Goal: Task Accomplishment & Management: Use online tool/utility

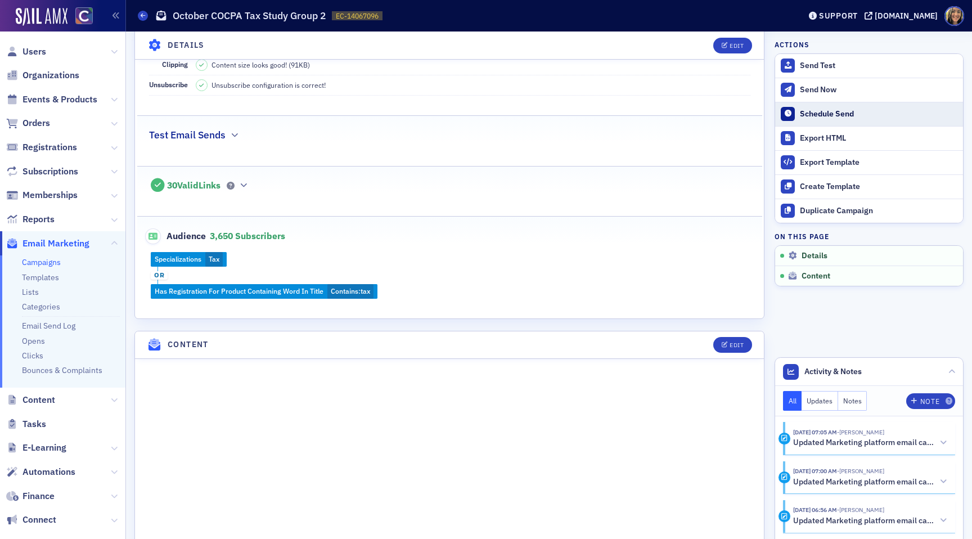
scroll to position [80, 0]
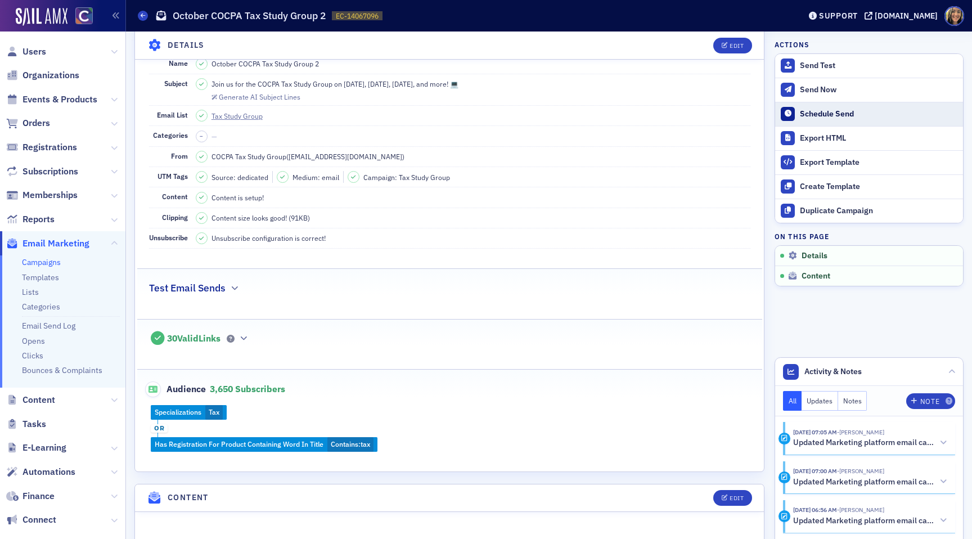
click at [814, 115] on div "Schedule Send" at bounding box center [878, 114] width 157 height 10
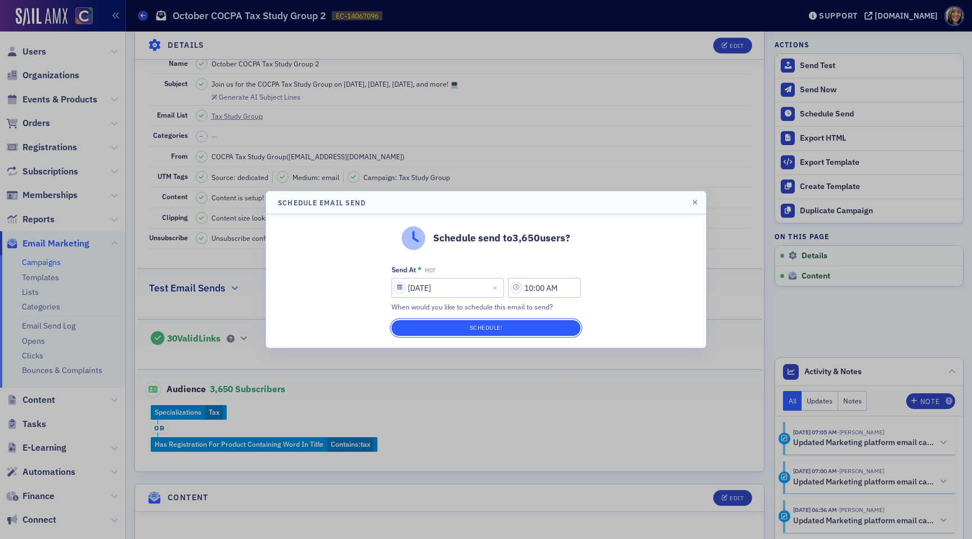
click at [516, 329] on button "Schedule!" at bounding box center [485, 328] width 189 height 16
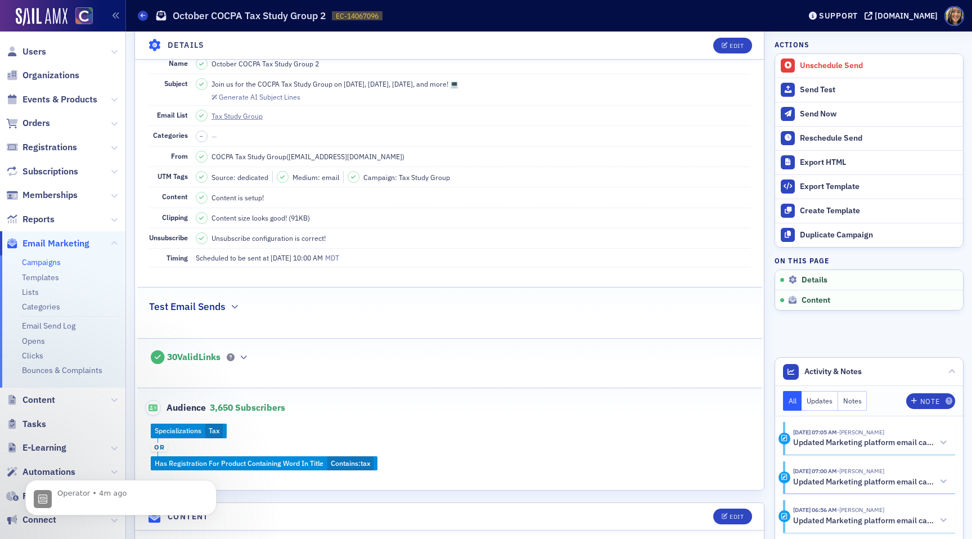
scroll to position [0, 0]
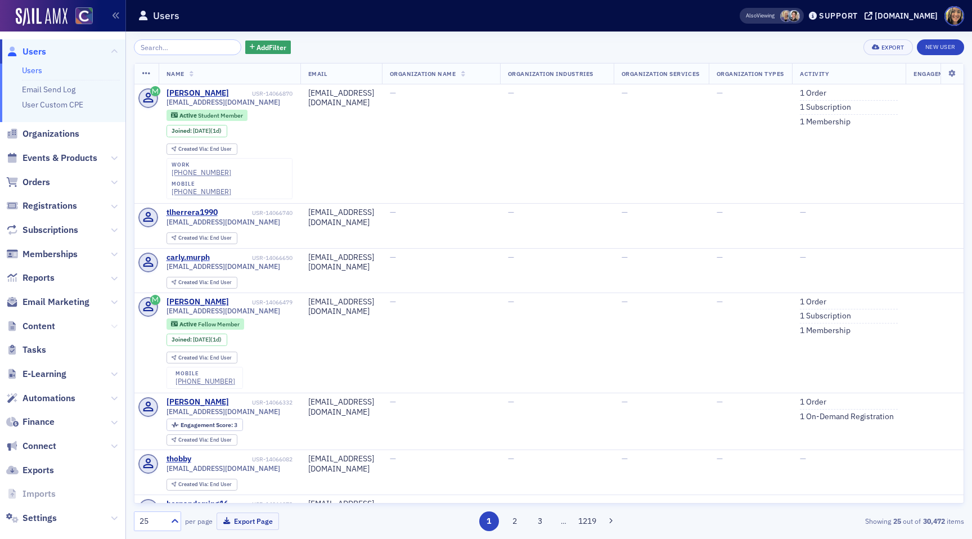
click at [114, 328] on icon at bounding box center [114, 326] width 7 height 7
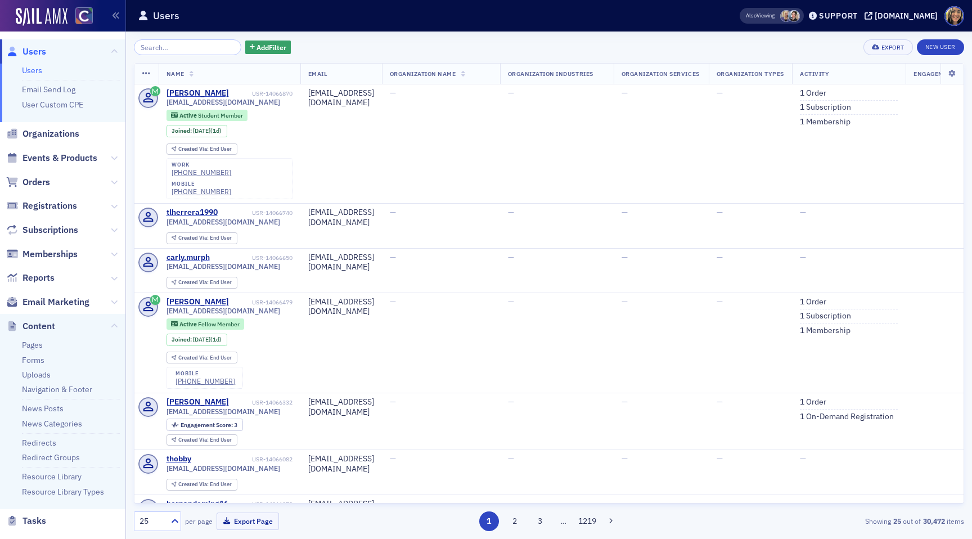
click at [109, 278] on span "Reports" at bounding box center [62, 278] width 125 height 24
click at [111, 278] on icon at bounding box center [114, 278] width 7 height 7
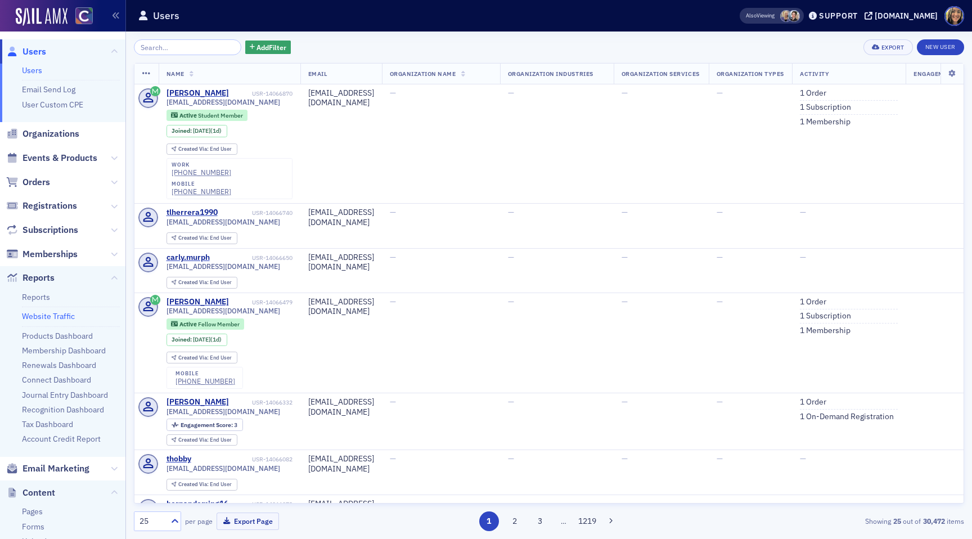
click at [28, 312] on link "Website Traffic" at bounding box center [48, 316] width 53 height 10
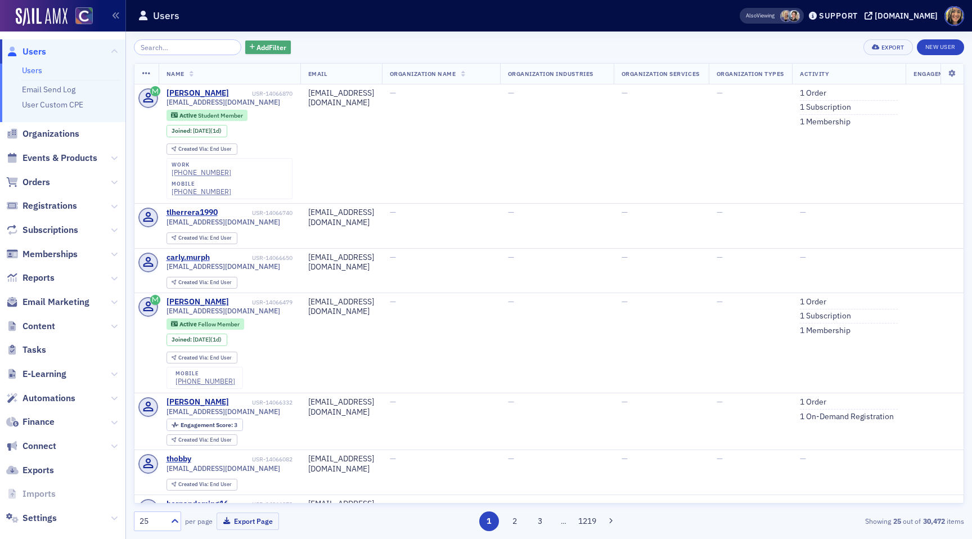
click at [263, 46] on span "Add Filter" at bounding box center [271, 47] width 30 height 10
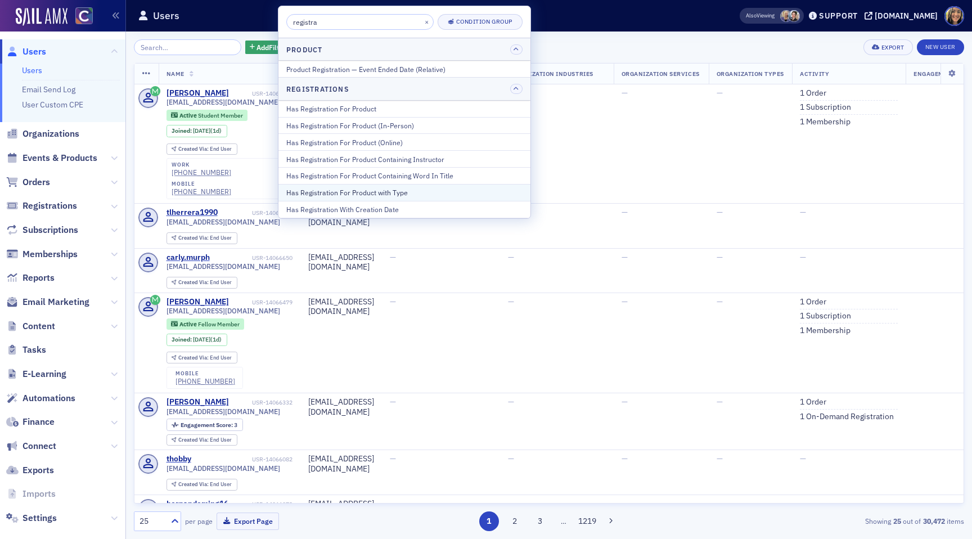
type input "registra"
click at [388, 190] on div "Has Registration For Product with Type" at bounding box center [404, 192] width 236 height 10
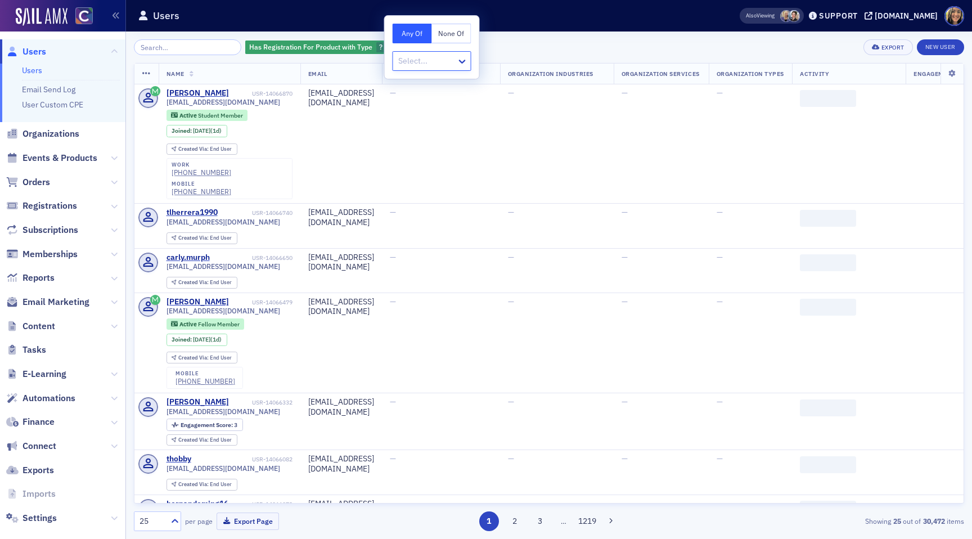
type input "f"
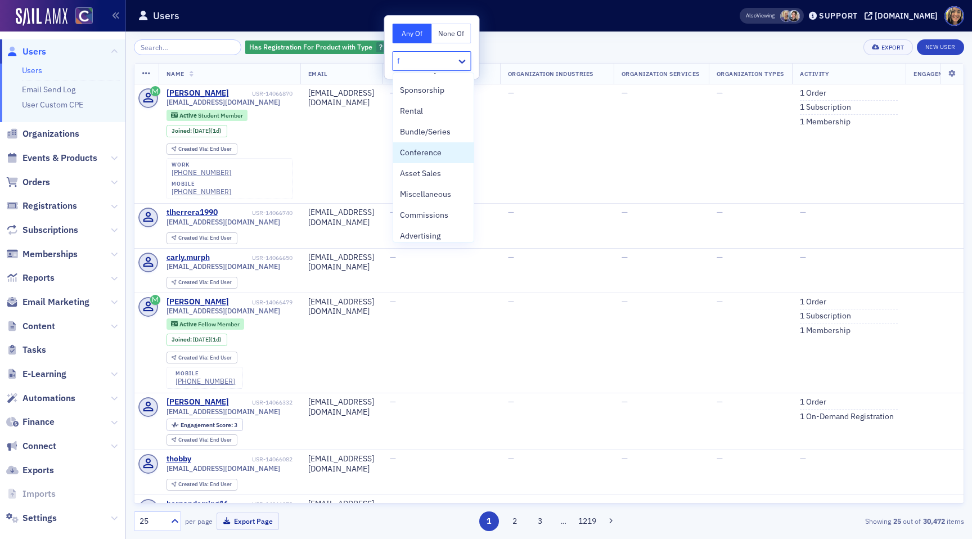
scroll to position [127, 0]
click at [427, 145] on span "Conference" at bounding box center [421, 146] width 42 height 12
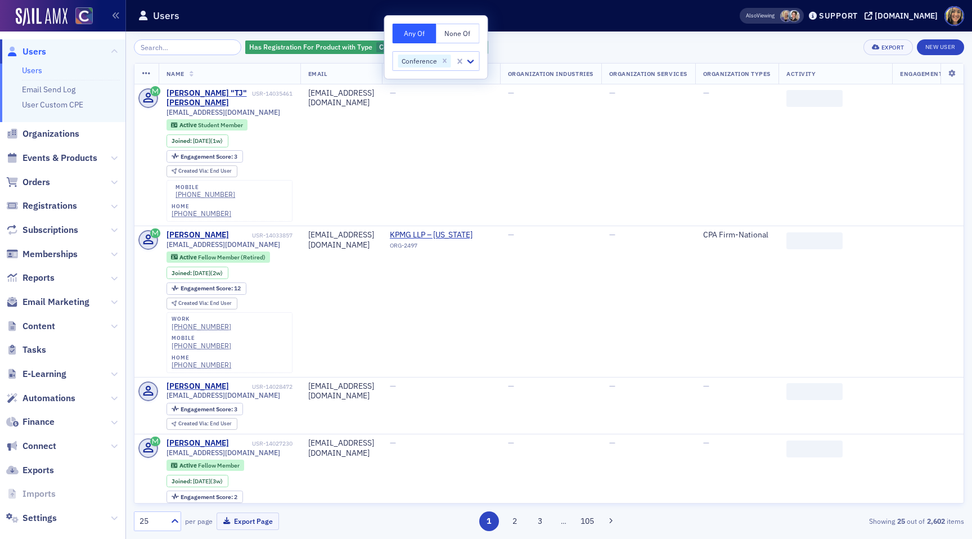
click at [517, 41] on div "Has Registration For Product with Type Conference Add Filter Export New User" at bounding box center [549, 47] width 830 height 16
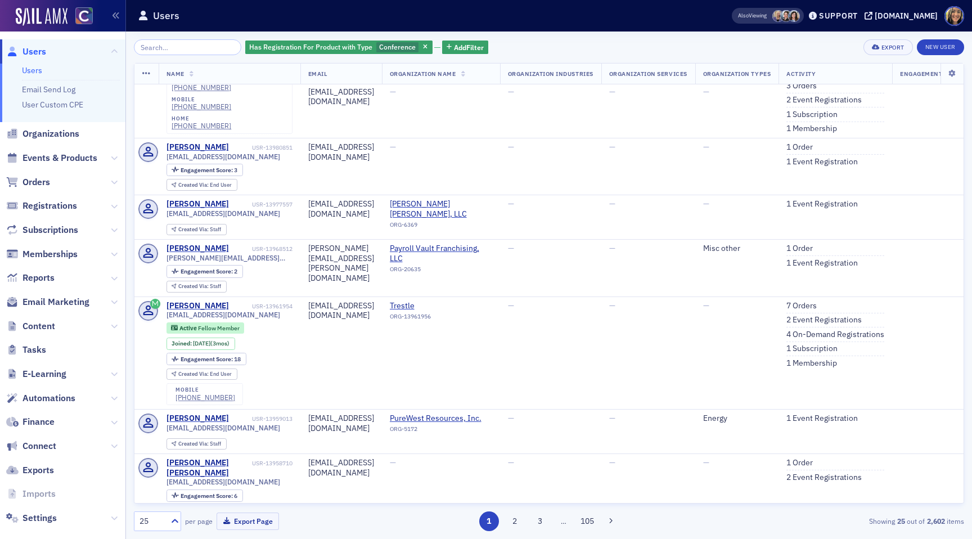
scroll to position [1407, 0]
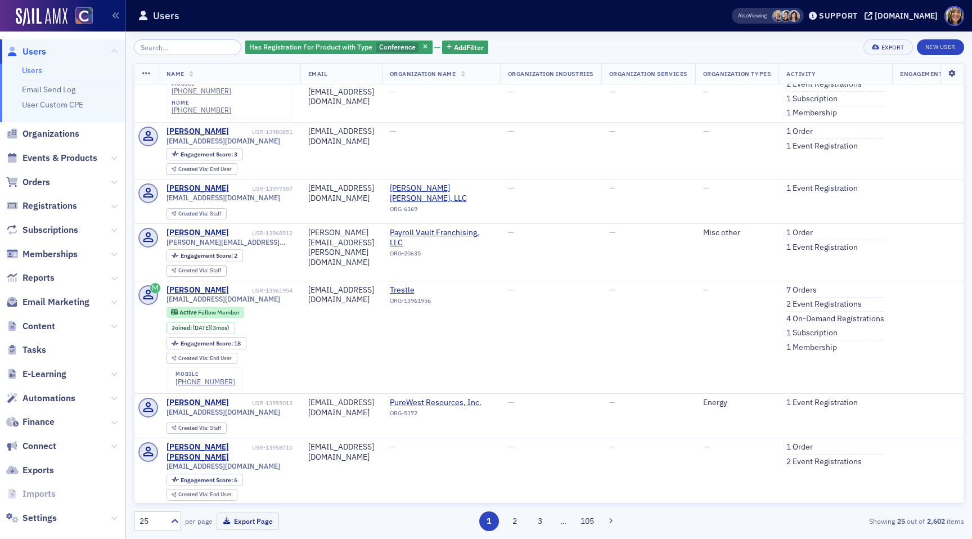
click at [944, 71] on icon at bounding box center [951, 73] width 23 height 7
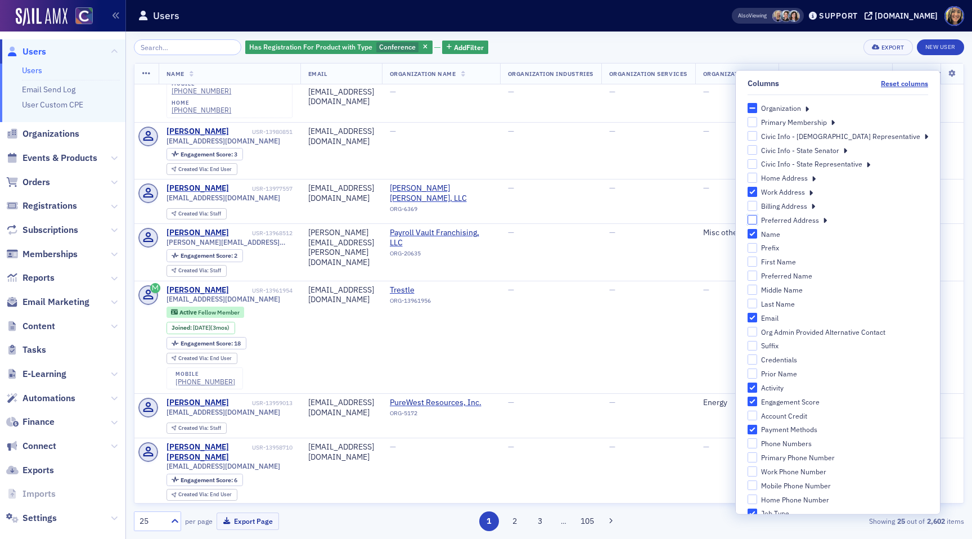
click at [757, 219] on input "Preferred Address" at bounding box center [752, 219] width 10 height 10
checkbox input "true"
click at [757, 262] on input "First Name" at bounding box center [752, 261] width 10 height 10
checkbox input "true"
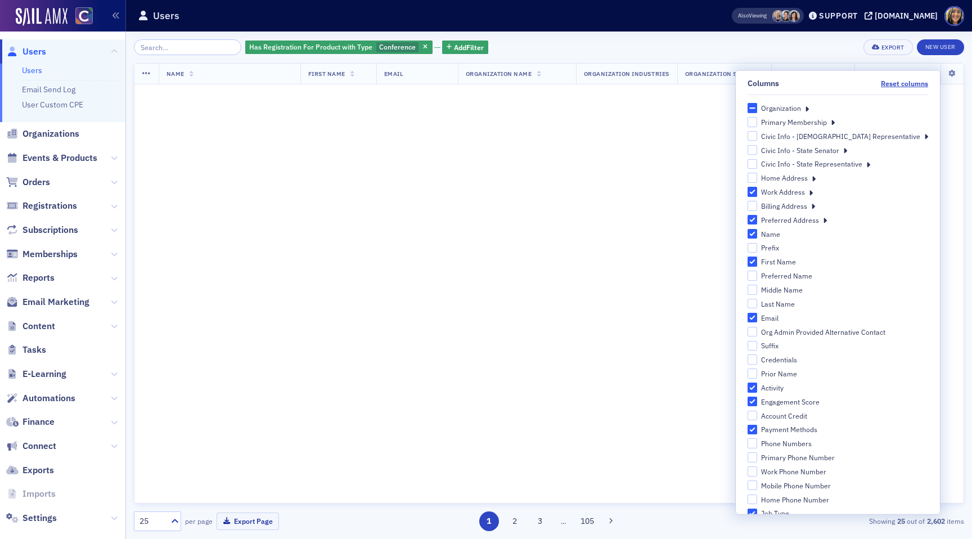
scroll to position [1407, 0]
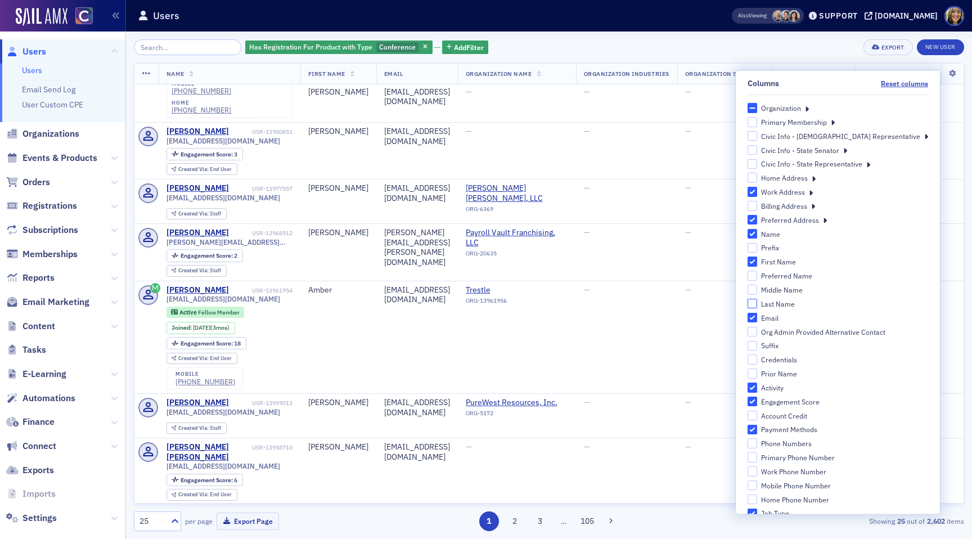
click at [757, 300] on input "Last Name" at bounding box center [752, 303] width 10 height 10
checkbox input "true"
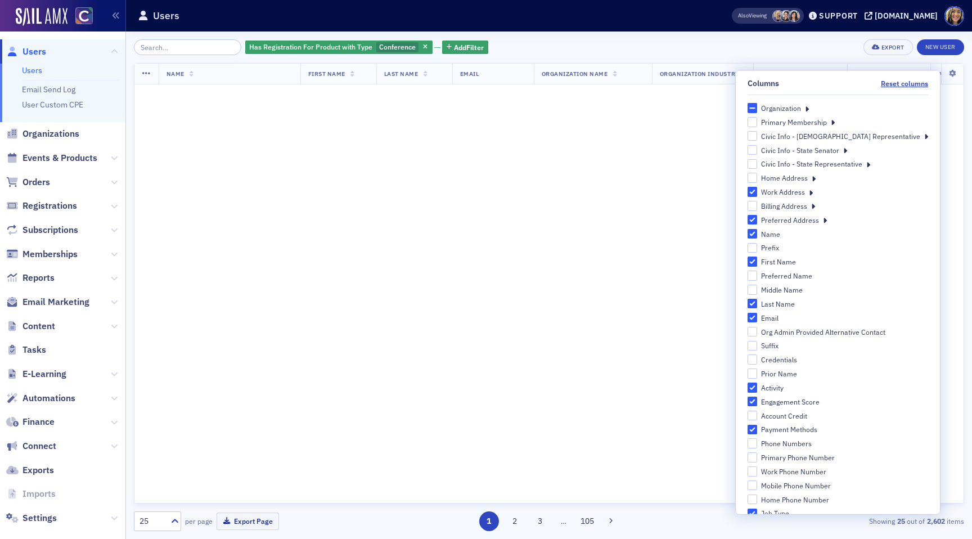
scroll to position [1407, 0]
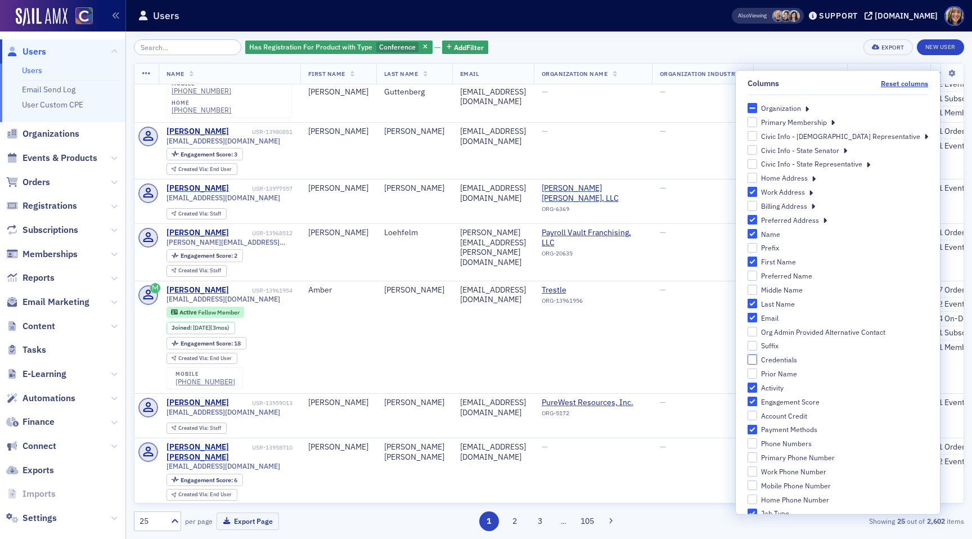
click at [757, 355] on input "Credentials" at bounding box center [752, 359] width 10 height 10
checkbox input "true"
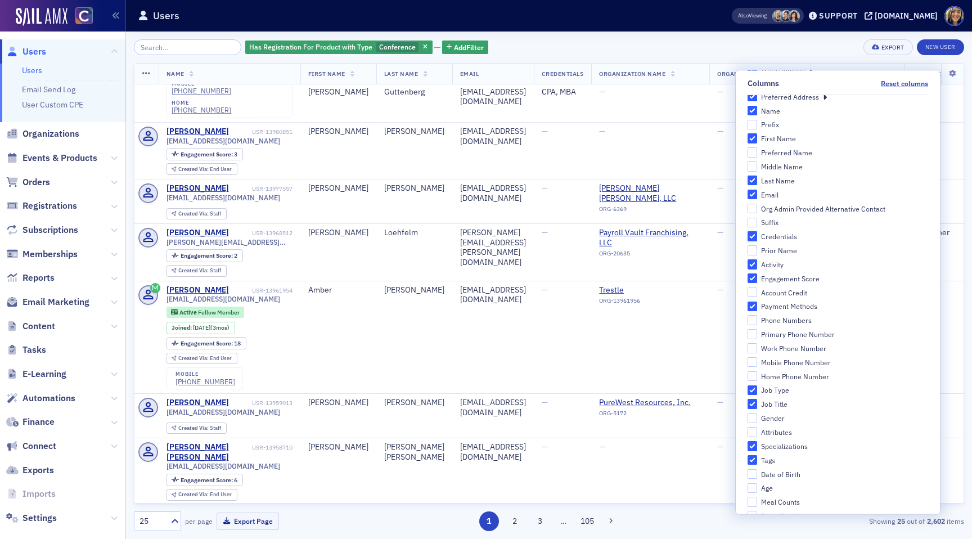
scroll to position [129, 0]
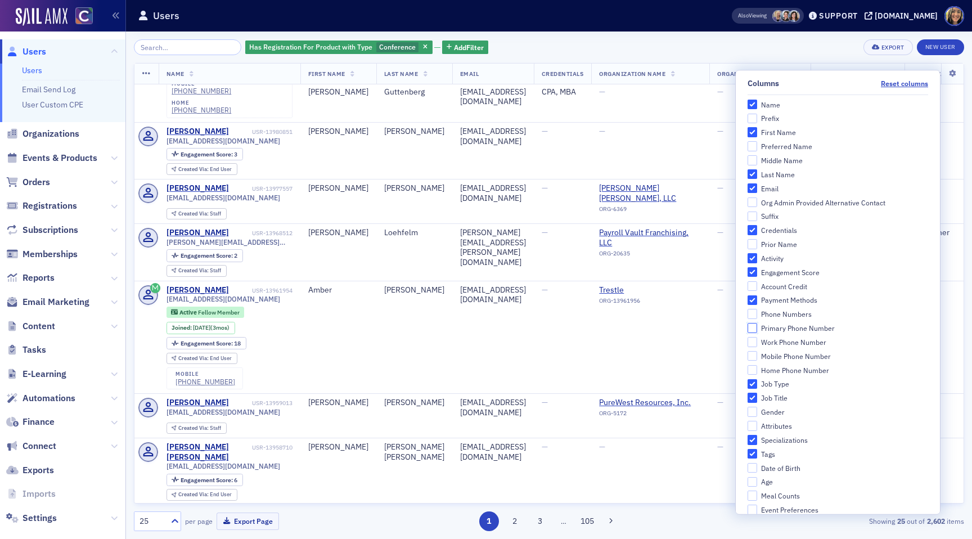
click at [757, 328] on input "Primary Phone Number" at bounding box center [752, 328] width 10 height 10
checkbox input "true"
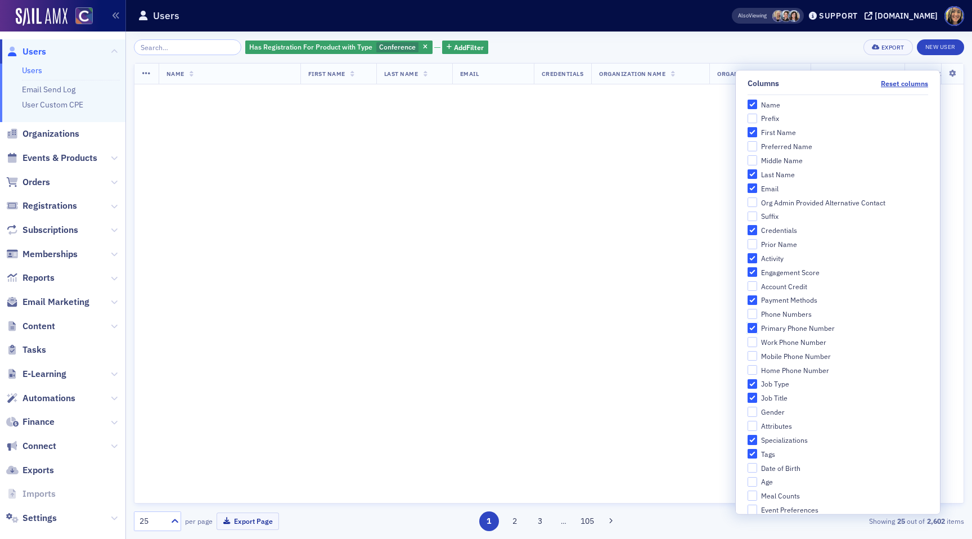
scroll to position [1407, 0]
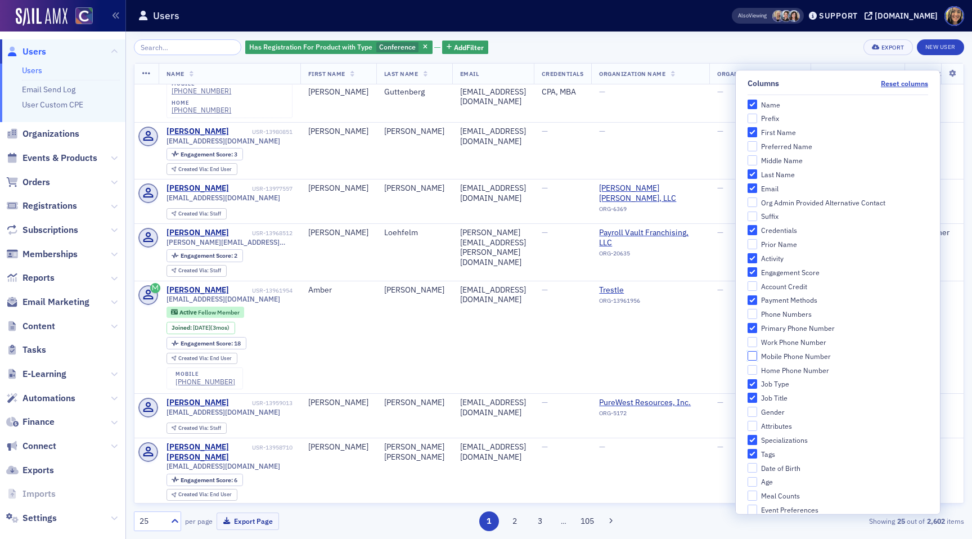
click at [757, 353] on input "Mobile Phone Number" at bounding box center [752, 356] width 10 height 10
checkbox input "true"
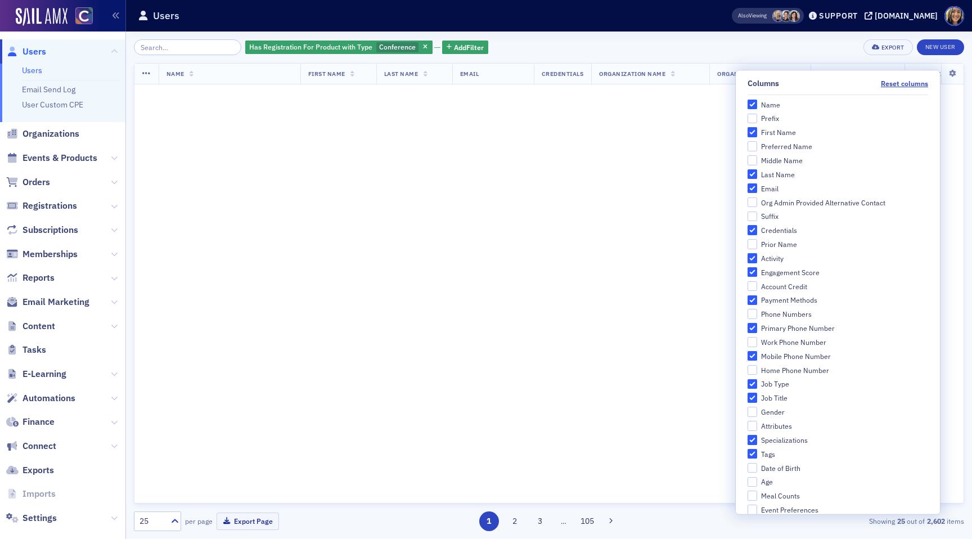
scroll to position [1407, 0]
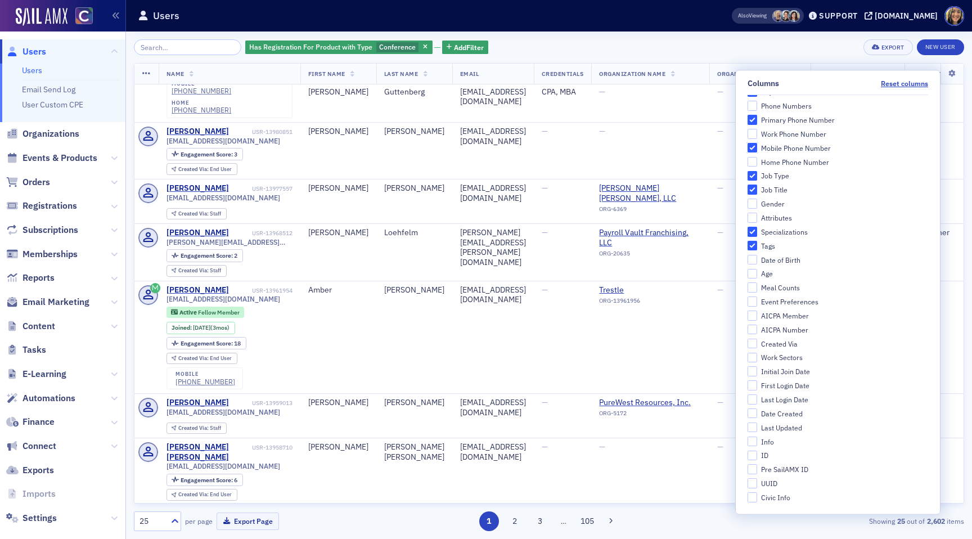
scroll to position [336, 0]
click at [757, 265] on input "Date of Birth" at bounding box center [752, 261] width 10 height 10
checkbox input "true"
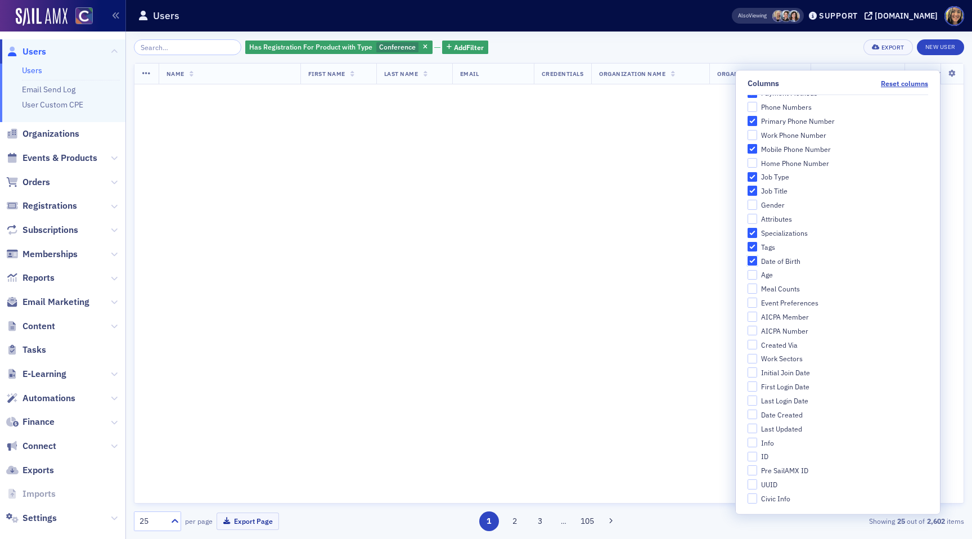
scroll to position [1407, 0]
click at [757, 277] on input "Age" at bounding box center [752, 275] width 10 height 10
checkbox input "true"
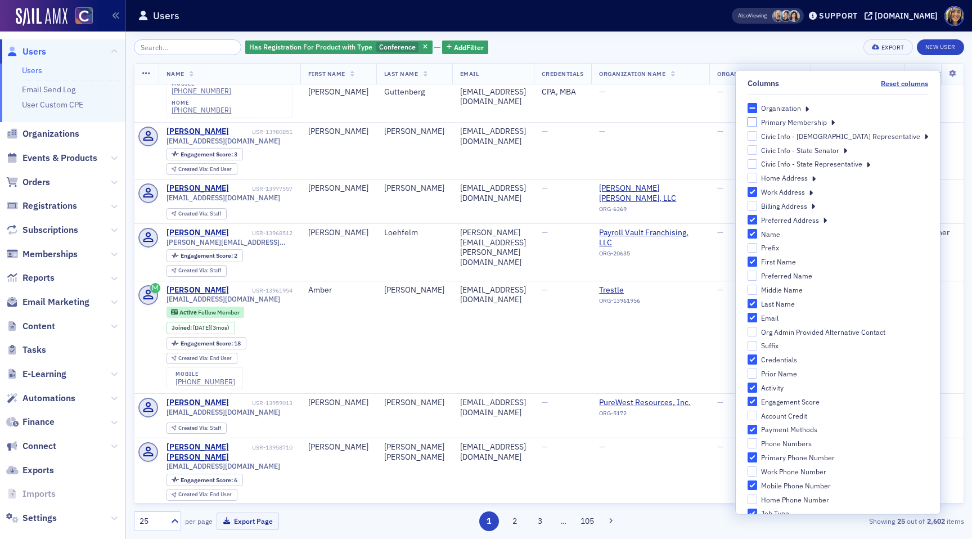
click at [757, 118] on input "Primary Membership" at bounding box center [752, 122] width 10 height 10
checkbox input "false"
checkbox input "true"
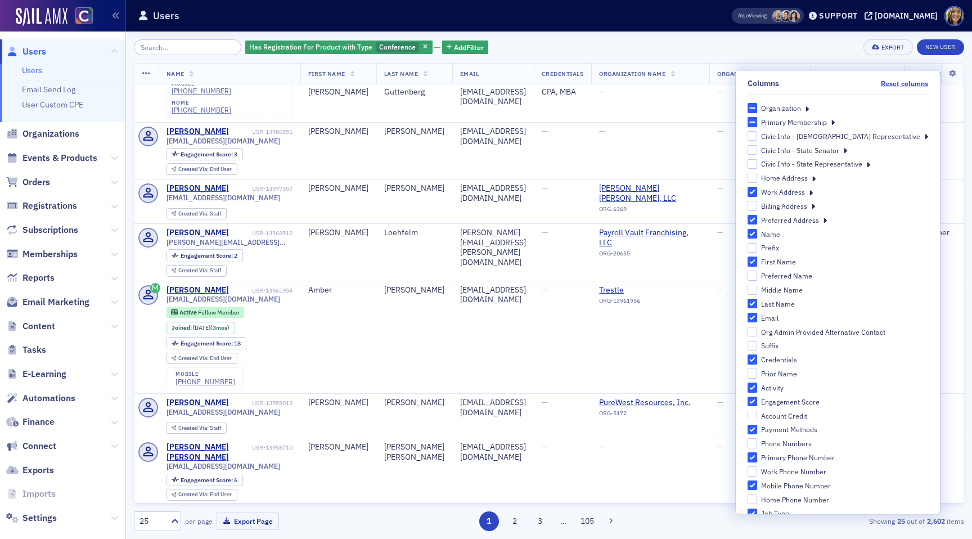
checkbox input "true"
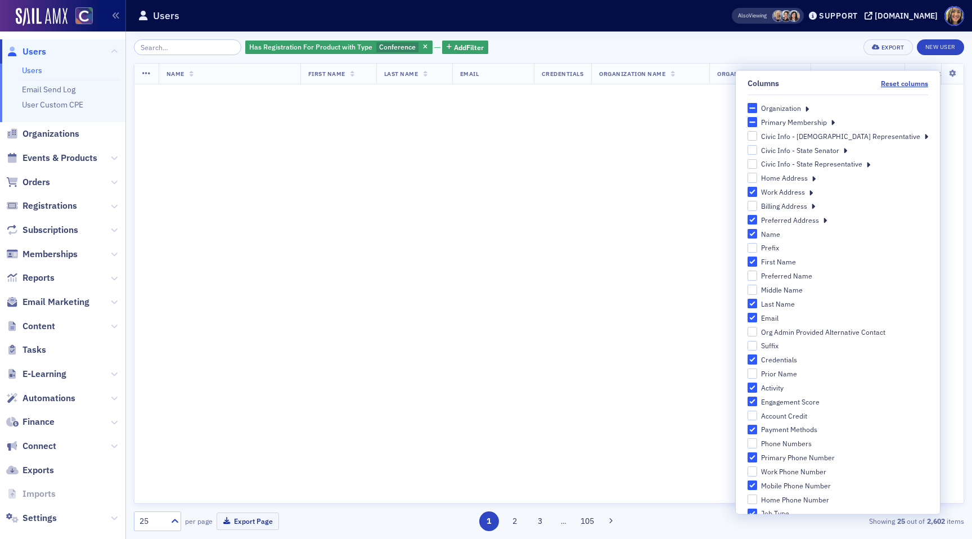
scroll to position [1407, 0]
click at [835, 120] on icon at bounding box center [833, 121] width 4 height 10
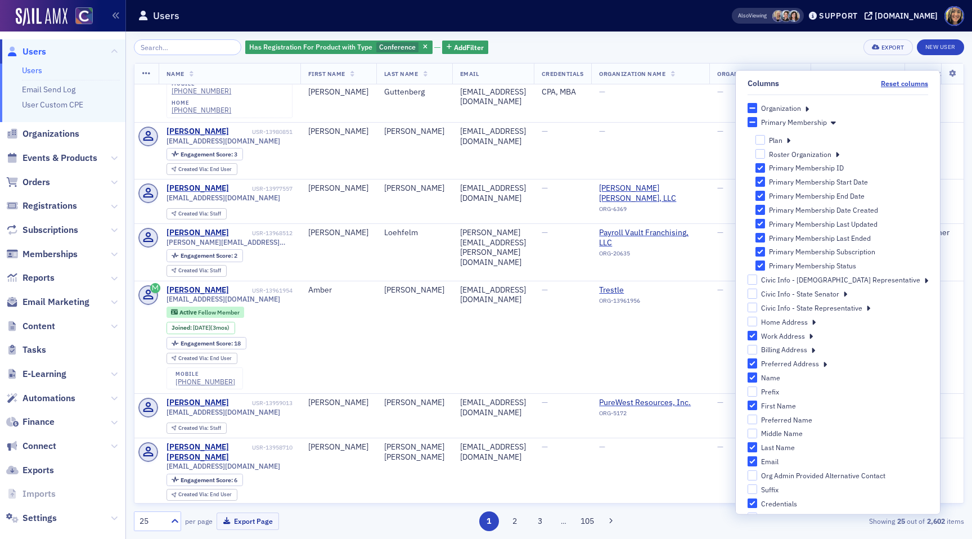
click at [836, 120] on icon at bounding box center [833, 121] width 5 height 10
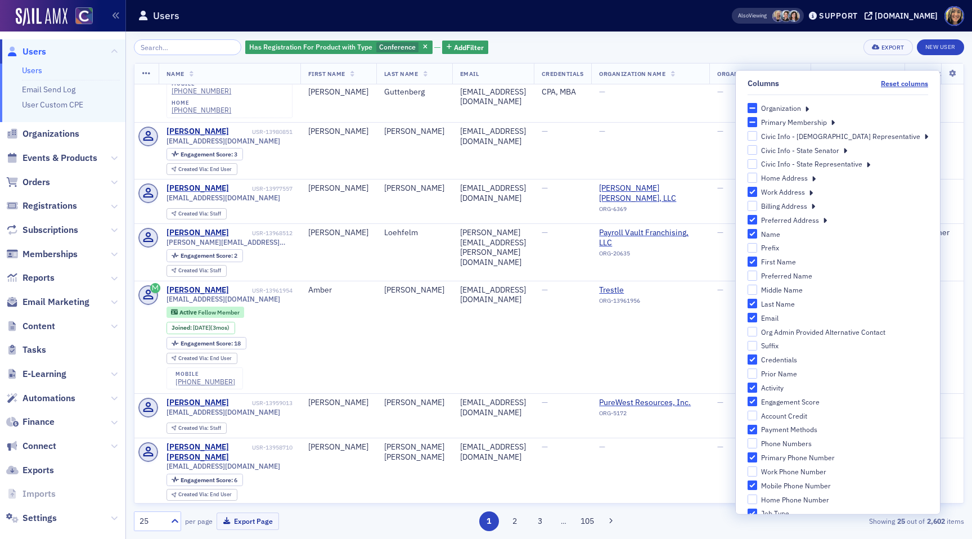
click at [711, 46] on div "Has Registration For Product with Type Conference Add Filter Export New User" at bounding box center [549, 47] width 830 height 16
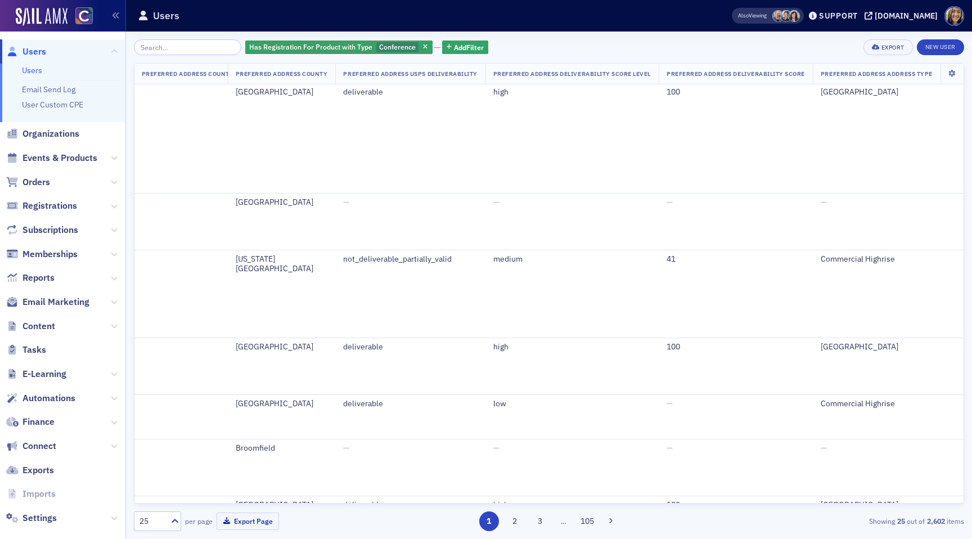
scroll to position [0, 4416]
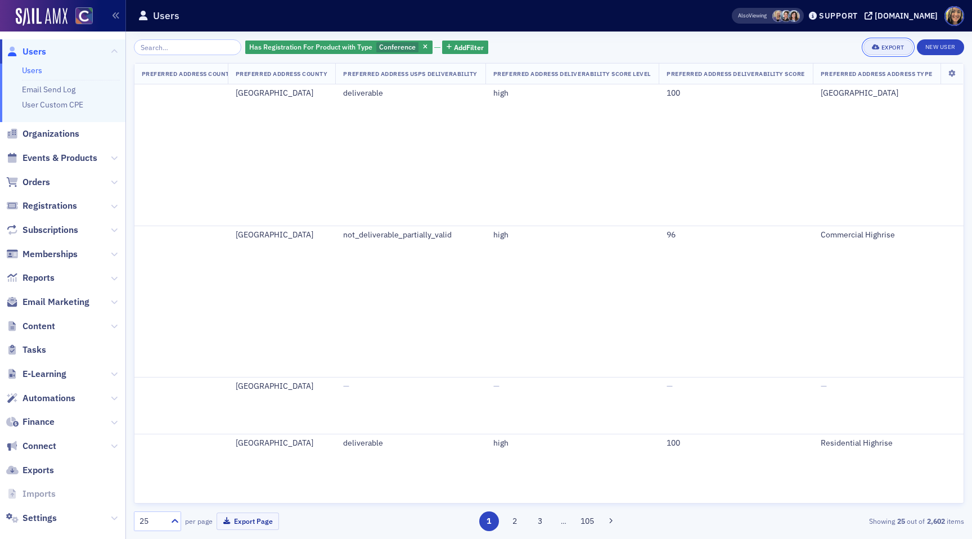
click at [891, 46] on div "Export" at bounding box center [892, 47] width 23 height 6
click at [842, 80] on button "Export All ( 2,602 Users )" at bounding box center [852, 85] width 118 height 18
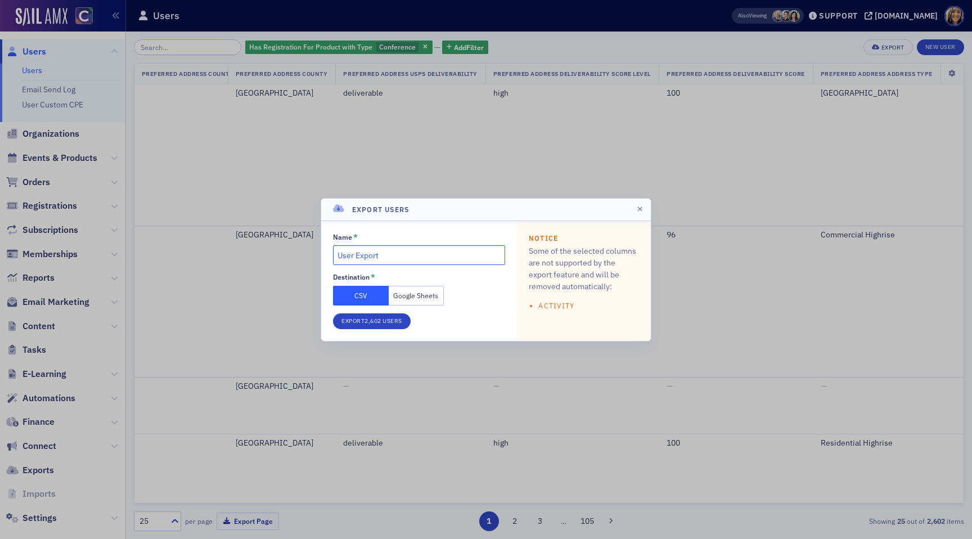
click at [374, 255] on input "User Export" at bounding box center [419, 255] width 172 height 20
type input "Users with past conference registration"
click at [361, 319] on button "Export 2,602 Users" at bounding box center [372, 321] width 78 height 16
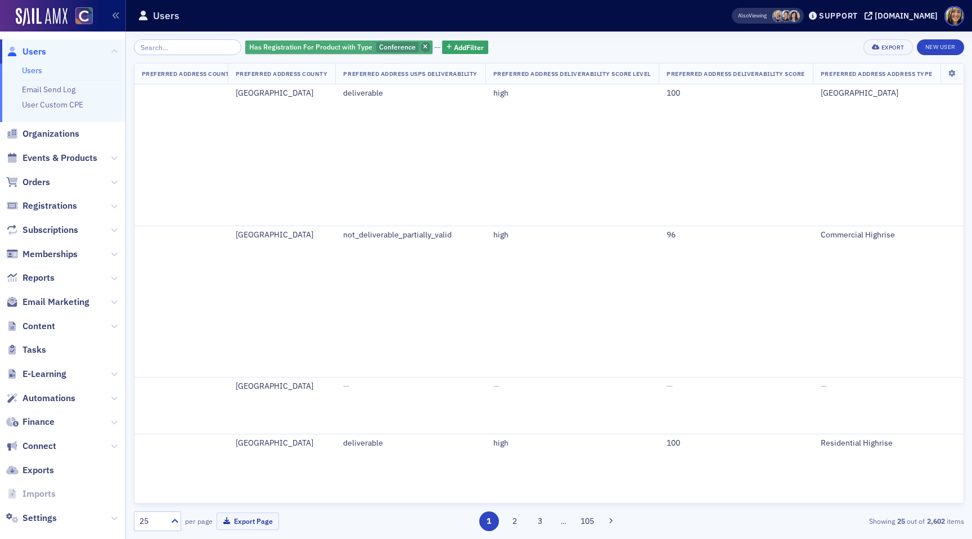
click at [421, 49] on span "button" at bounding box center [426, 47] width 10 height 10
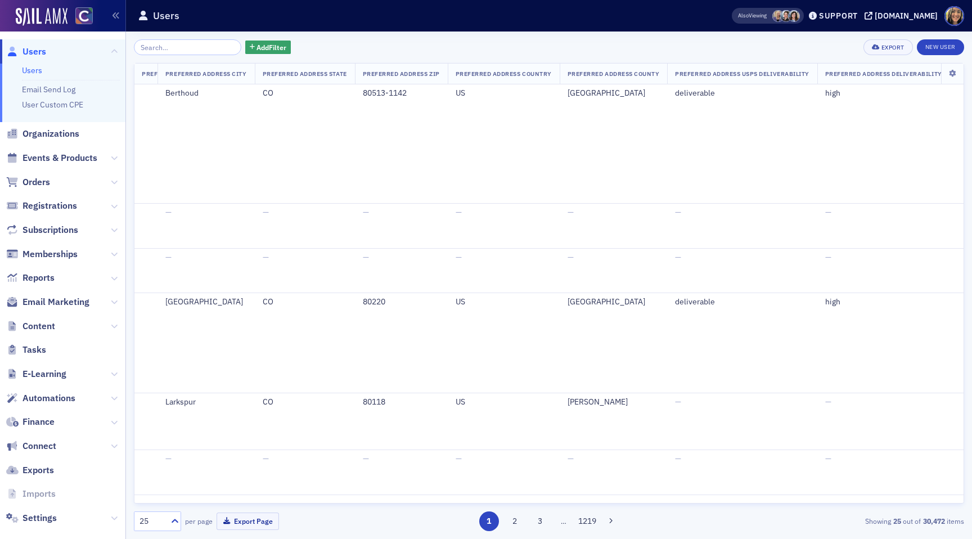
scroll to position [0, 3953]
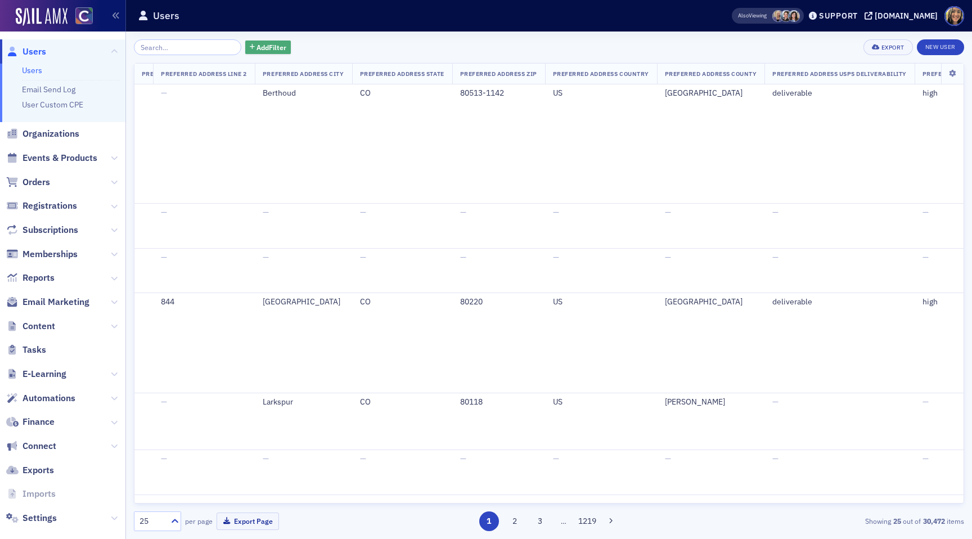
click at [256, 44] on span "Add Filter" at bounding box center [271, 47] width 30 height 10
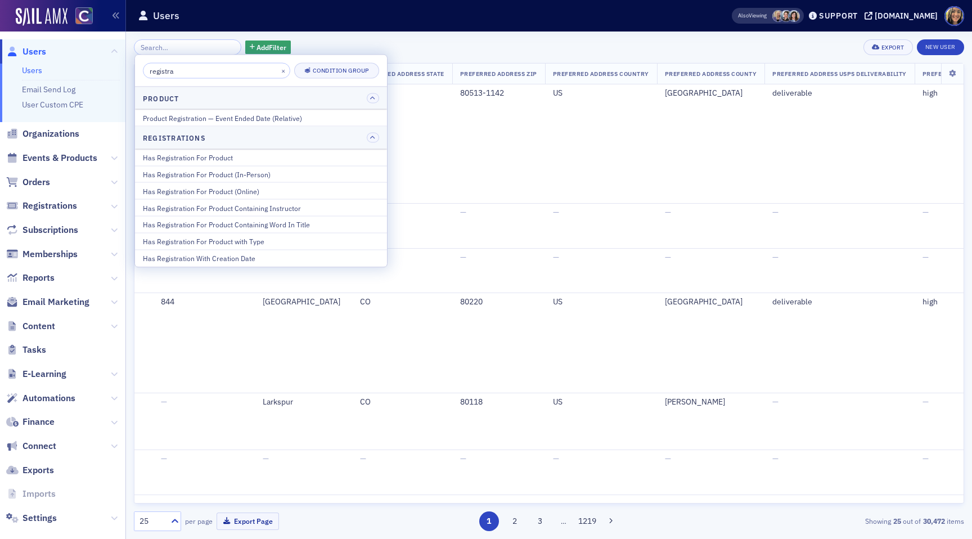
click at [184, 70] on input "registra" at bounding box center [216, 71] width 147 height 16
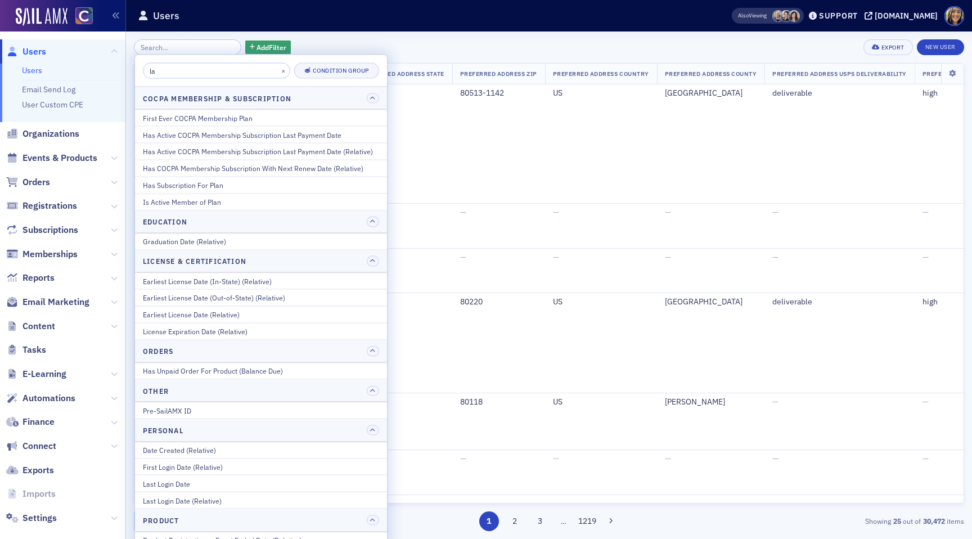
type input "l"
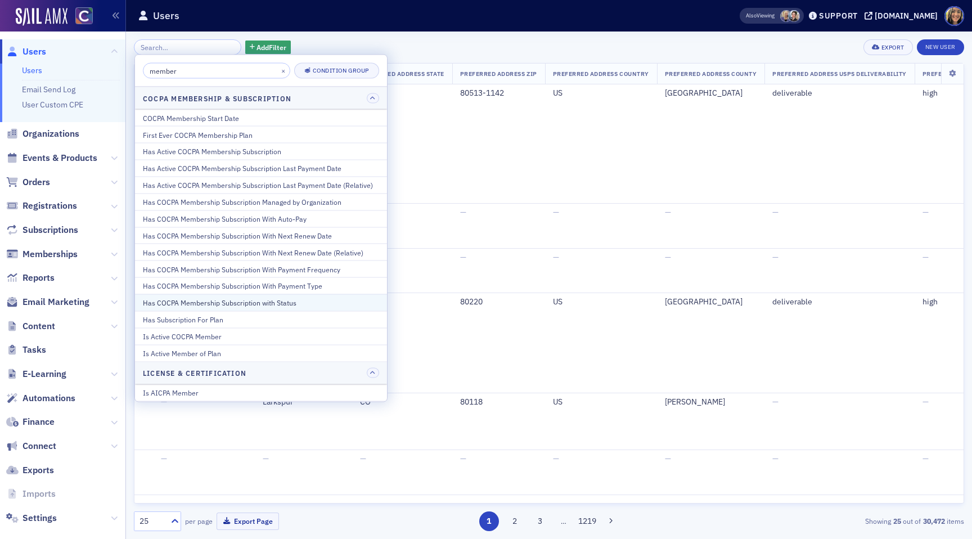
type input "member"
click at [248, 301] on div "Has COCPA Membership Subscription with Status" at bounding box center [261, 302] width 236 height 10
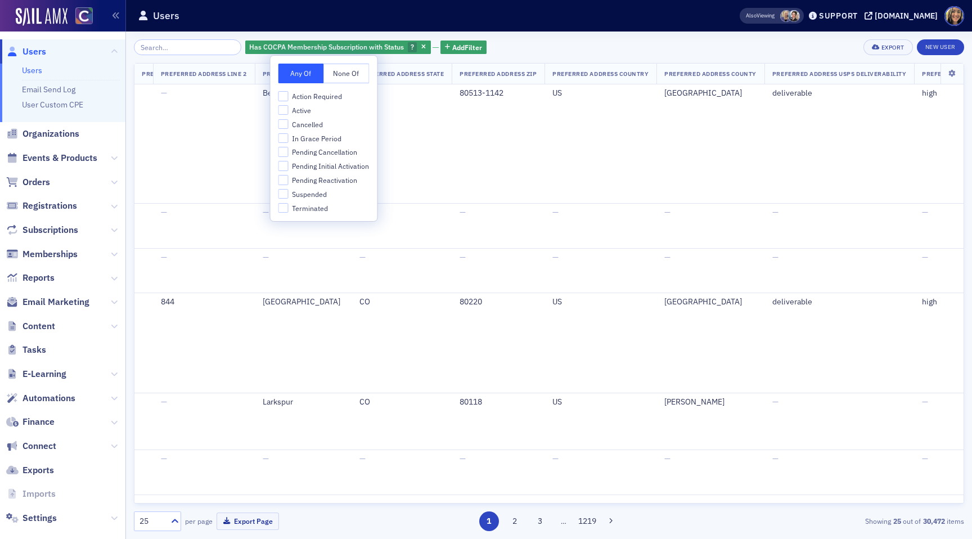
click at [283, 129] on div "Action Required Active Cancelled In Grace Period Pending Cancellation Pending I…" at bounding box center [323, 152] width 91 height 122
click at [282, 123] on input "Cancelled" at bounding box center [283, 124] width 10 height 10
checkbox input "true"
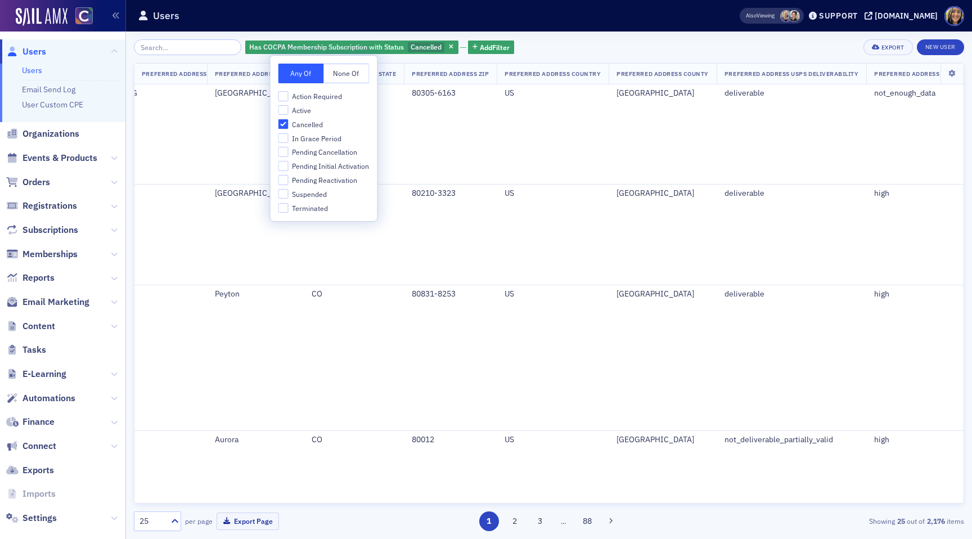
click at [580, 53] on div "Has COCPA Membership Subscription with Status Cancelled Add Filter Export New U…" at bounding box center [549, 47] width 830 height 16
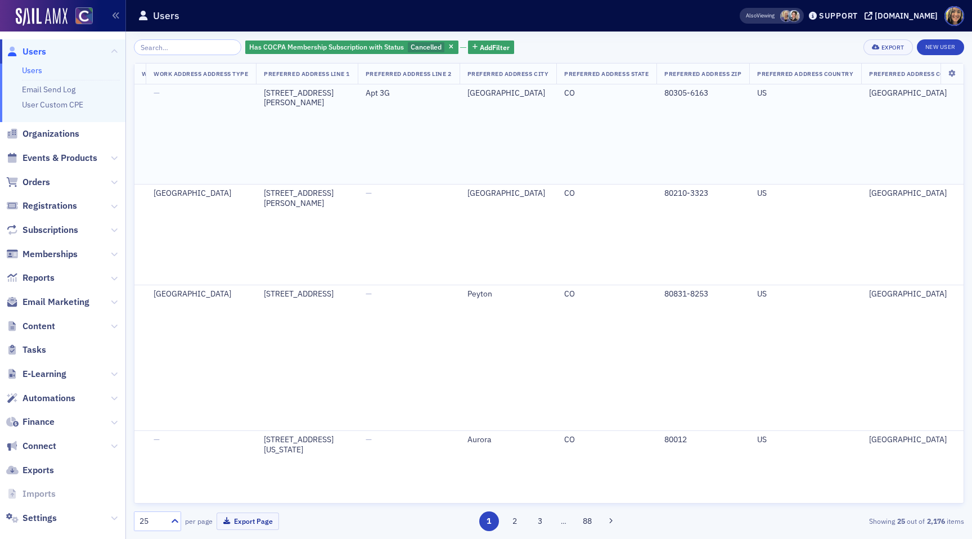
scroll to position [0, 4074]
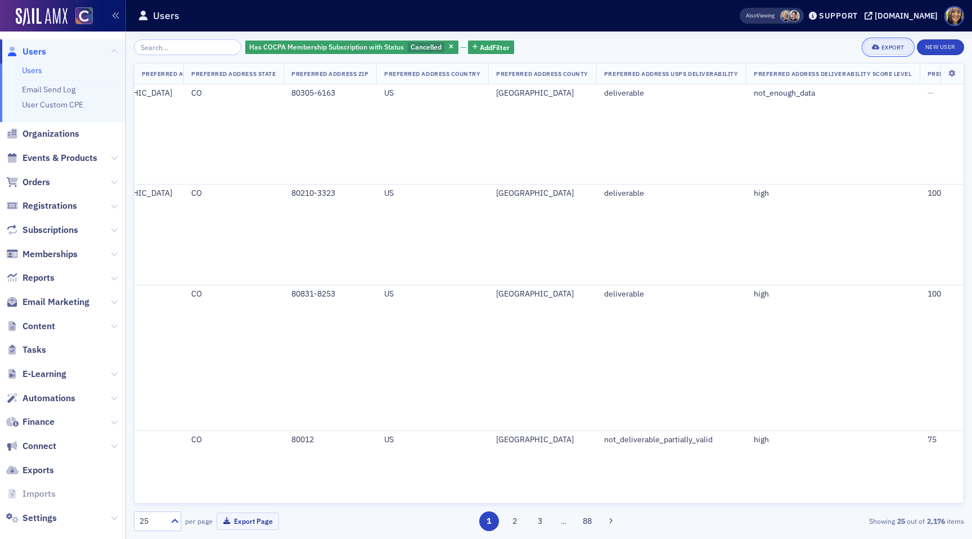
click at [890, 43] on button "Export" at bounding box center [887, 47] width 49 height 16
click at [841, 80] on button "Export All ( 2,176 Users )" at bounding box center [852, 85] width 118 height 18
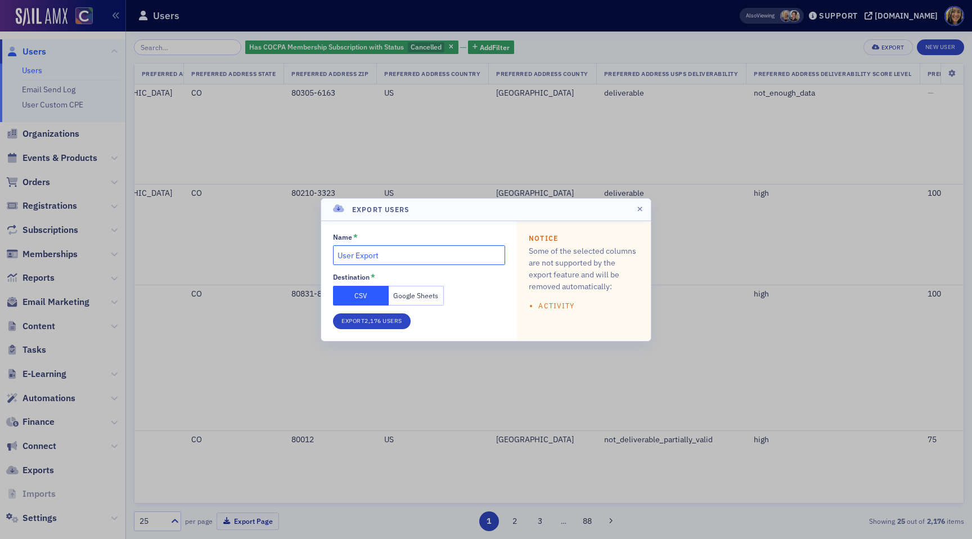
click at [382, 254] on input "User Export" at bounding box center [419, 255] width 172 height 20
type input "Lapsed Members COCPA"
click at [388, 317] on button "Export 2,176 Users" at bounding box center [372, 321] width 78 height 16
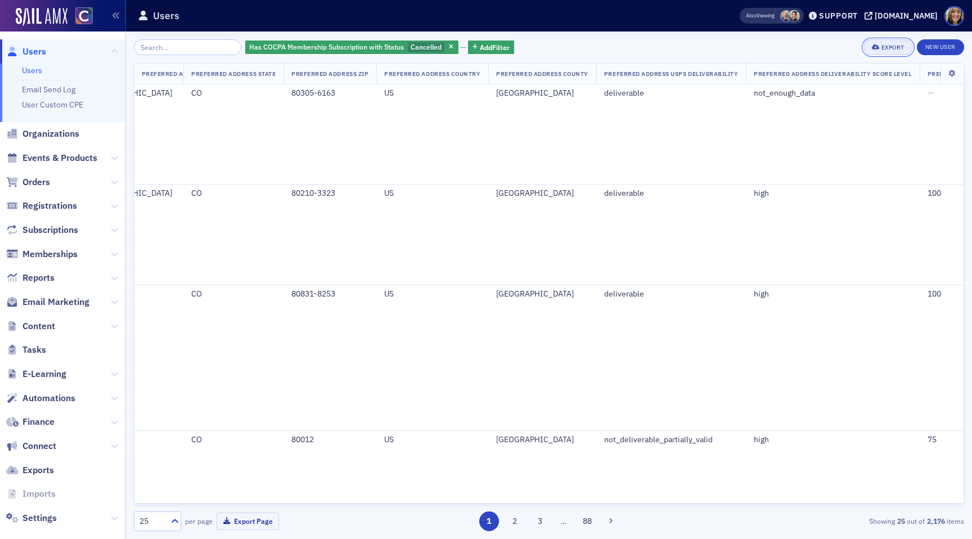
click at [884, 48] on div "Export" at bounding box center [892, 47] width 23 height 6
click at [851, 87] on button "Export All ( 2,176 Users )" at bounding box center [852, 85] width 118 height 18
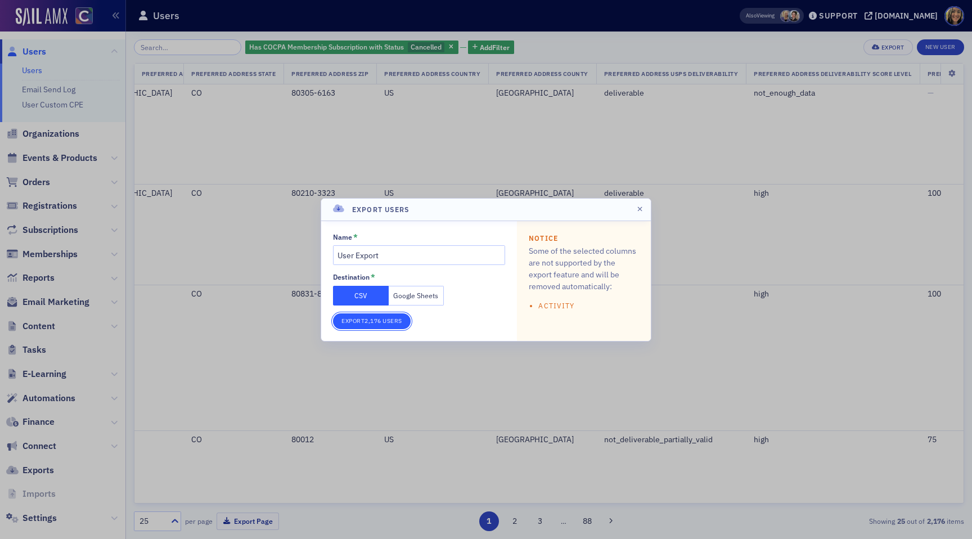
click at [375, 323] on button "Export 2,176 Users" at bounding box center [372, 321] width 78 height 16
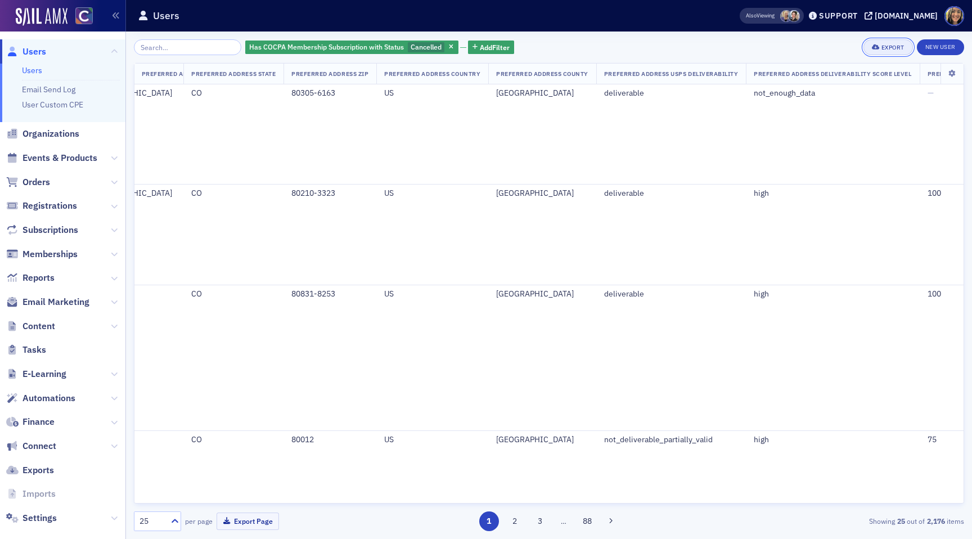
click at [899, 50] on div "Export" at bounding box center [892, 47] width 23 height 6
click at [844, 91] on button "Export All ( 2,176 Users )" at bounding box center [852, 85] width 118 height 18
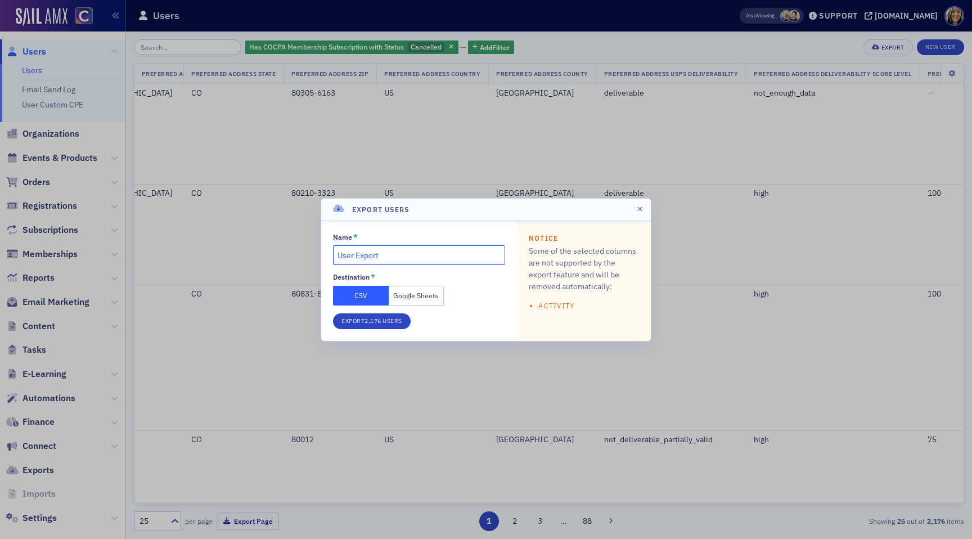
click at [373, 255] on input "User Export" at bounding box center [419, 255] width 172 height 20
type input "c"
click at [337, 255] on input "Cancelled Members" at bounding box center [419, 255] width 172 height 20
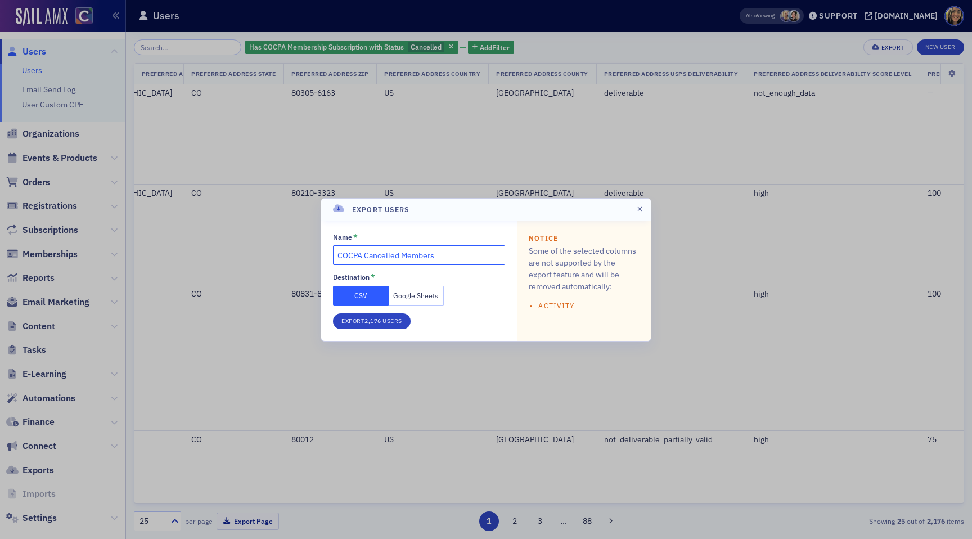
type input "COCPA Cancelled Members"
click at [405, 291] on button "Google Sheets" at bounding box center [417, 296] width 56 height 20
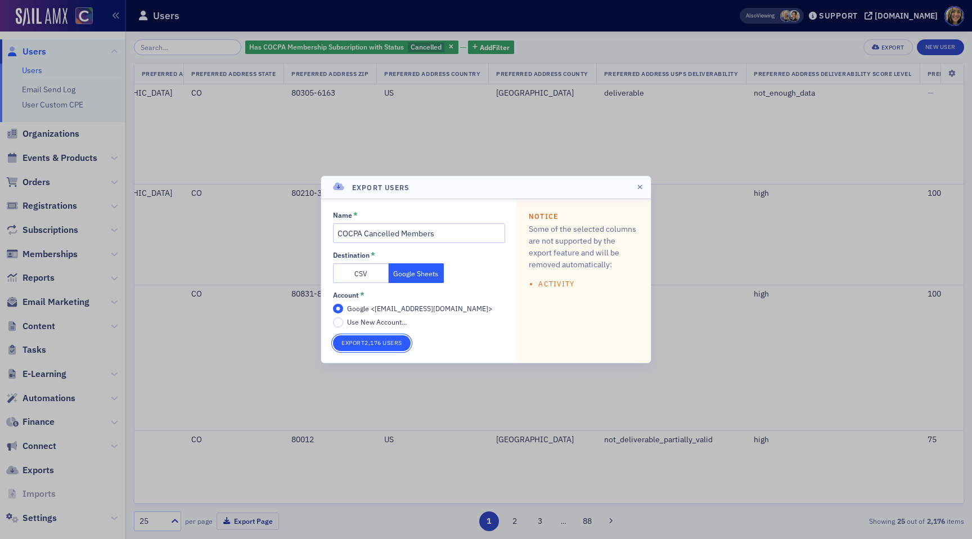
click at [386, 344] on button "Export 2,176 Users" at bounding box center [372, 343] width 78 height 16
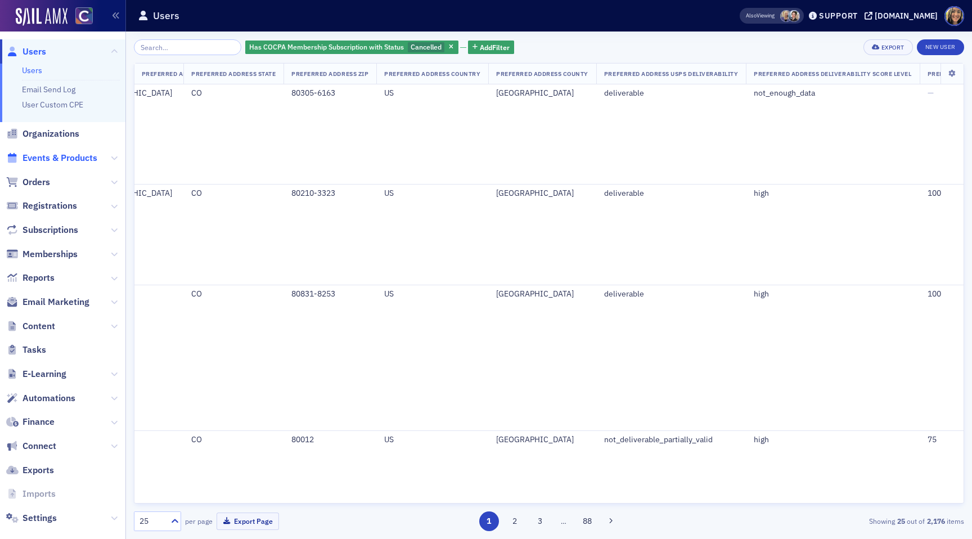
click at [49, 156] on span "Events & Products" at bounding box center [59, 158] width 75 height 12
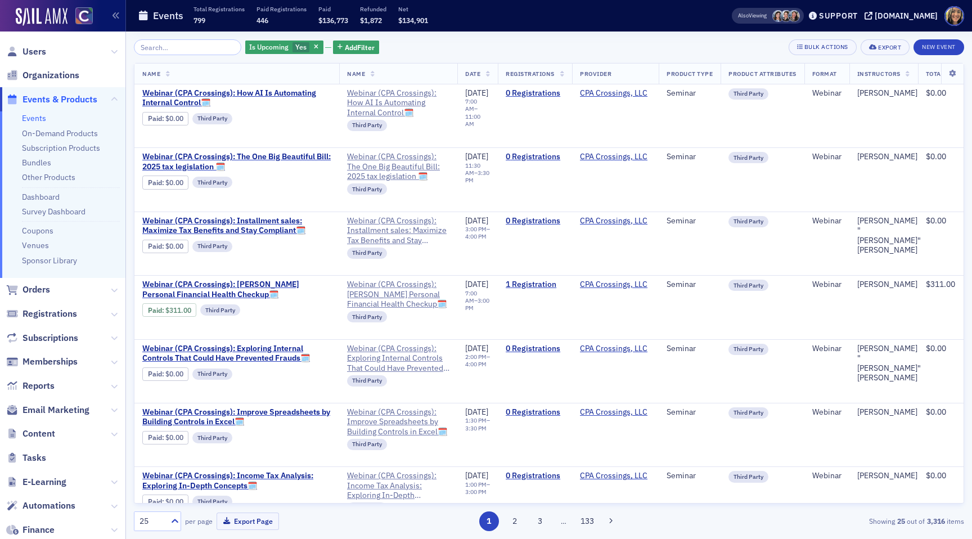
click at [173, 50] on input "search" at bounding box center [187, 47] width 107 height 16
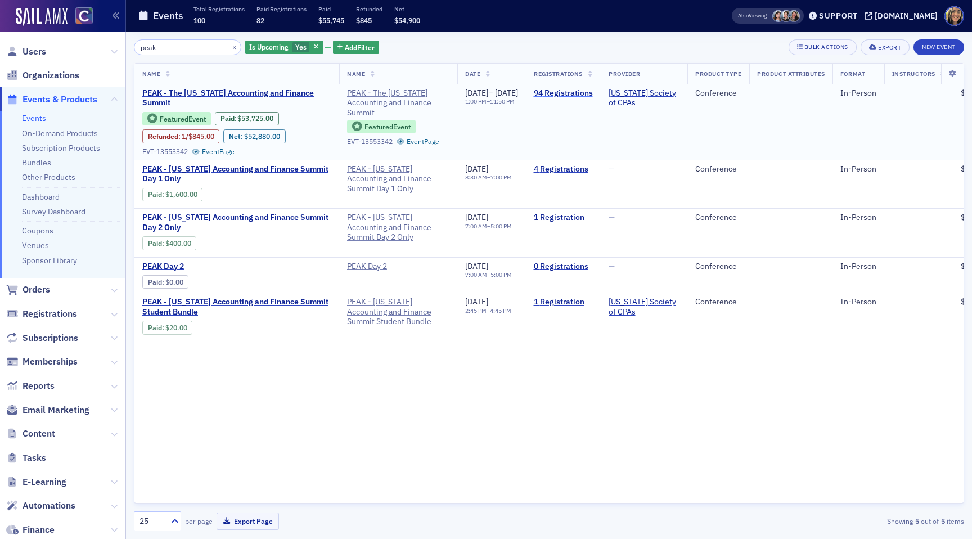
type input "peak"
click at [593, 96] on link "94 Registrations" at bounding box center [563, 93] width 59 height 10
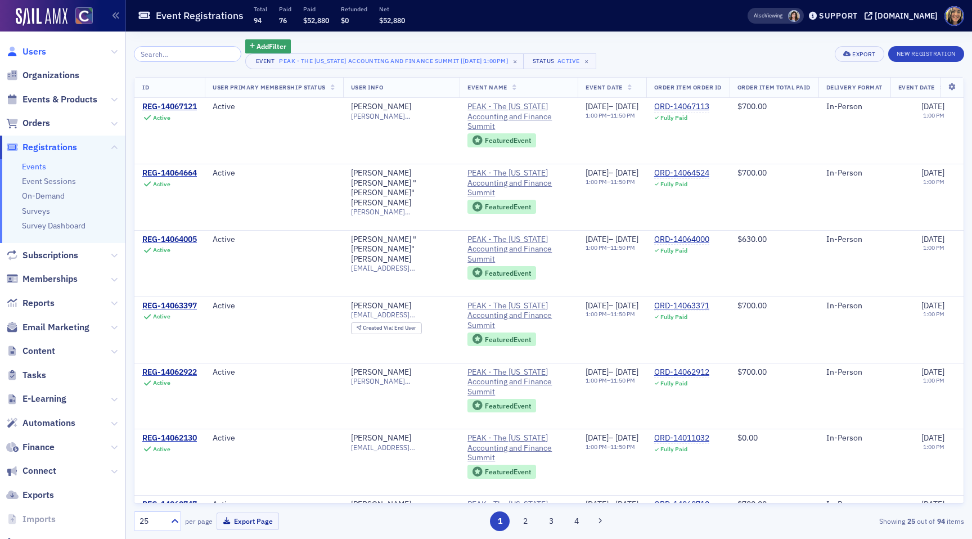
click at [38, 49] on span "Users" at bounding box center [34, 52] width 24 height 12
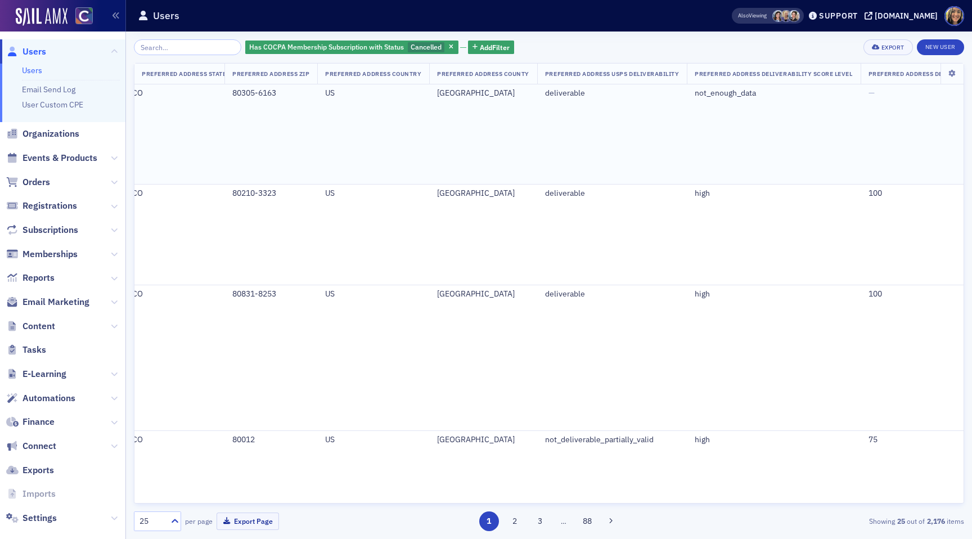
scroll to position [0, 4413]
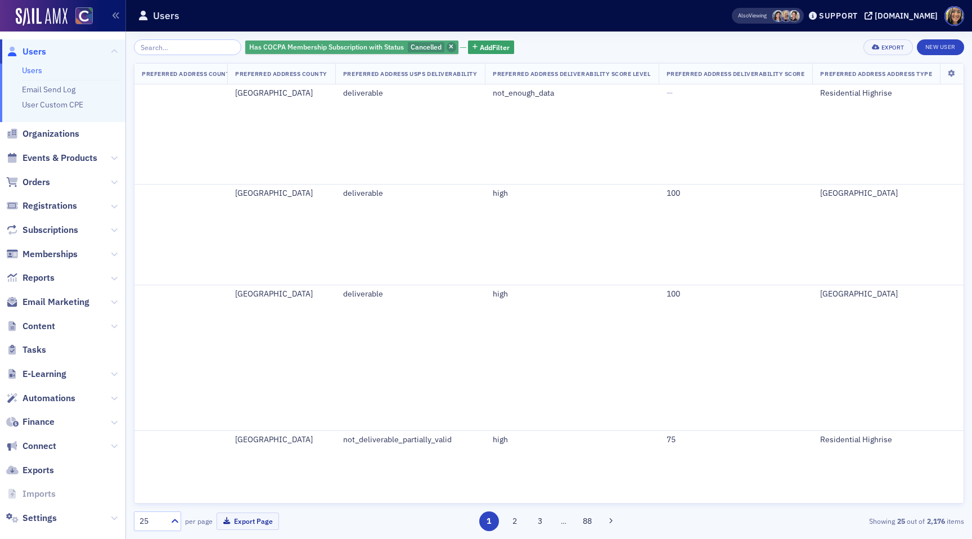
click at [449, 45] on icon "button" at bounding box center [451, 47] width 4 height 6
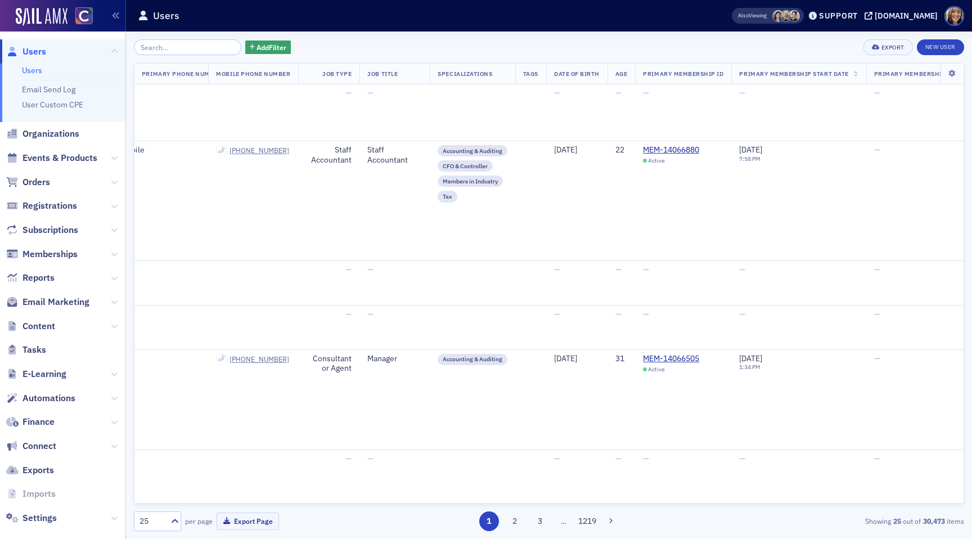
scroll to position [0, 1124]
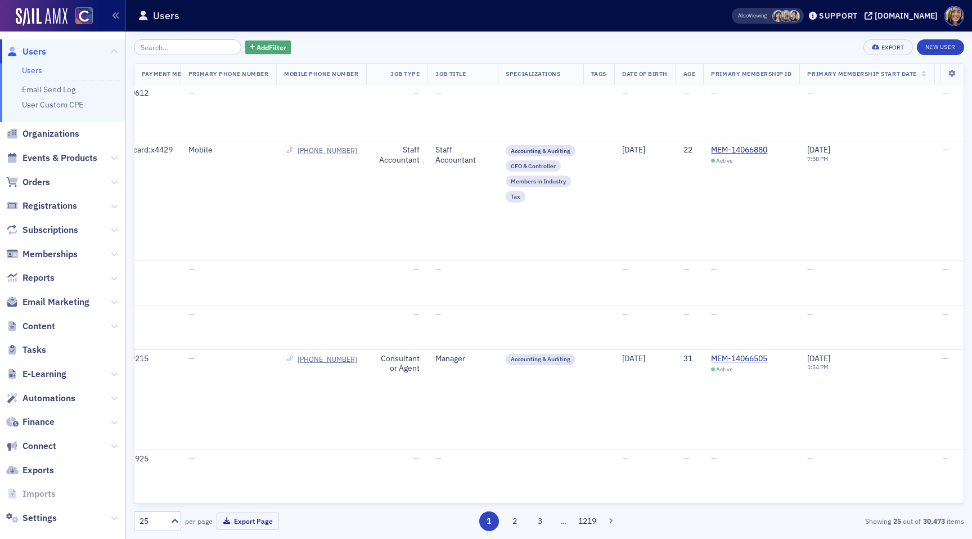
click at [256, 47] on span "Add Filter" at bounding box center [271, 47] width 30 height 10
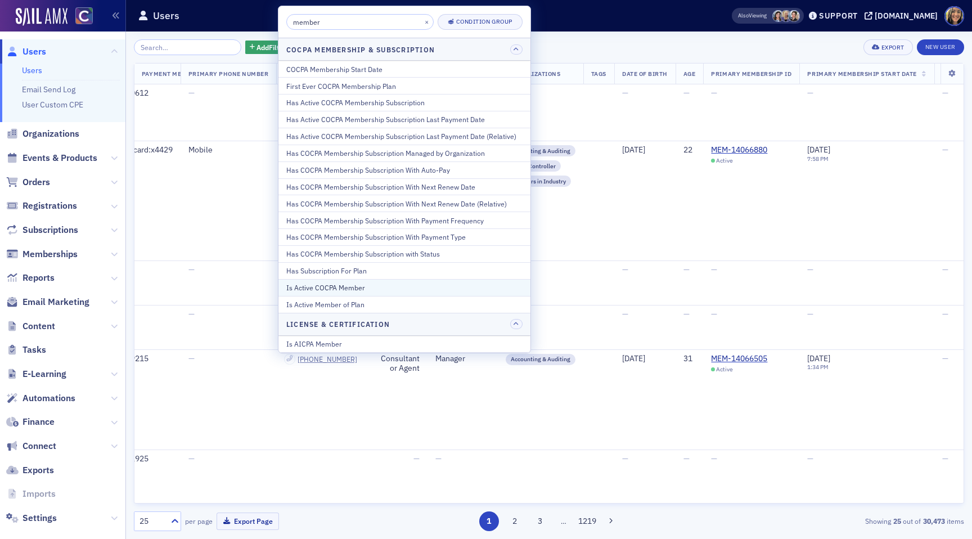
type input "member"
click at [367, 287] on div "Is Active COCPA Member" at bounding box center [404, 287] width 236 height 10
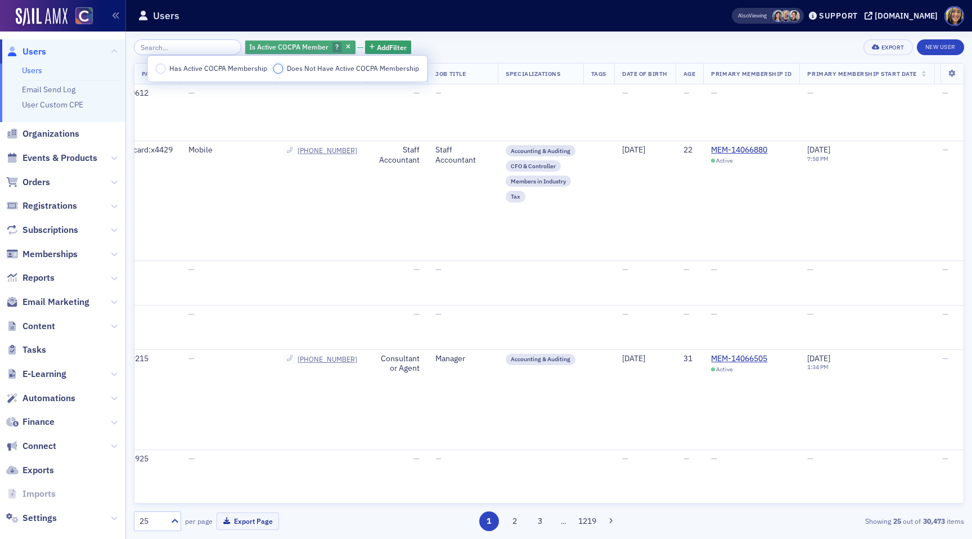
click at [273, 68] on input "Does Not Have Active COCPA Membership" at bounding box center [278, 69] width 10 height 10
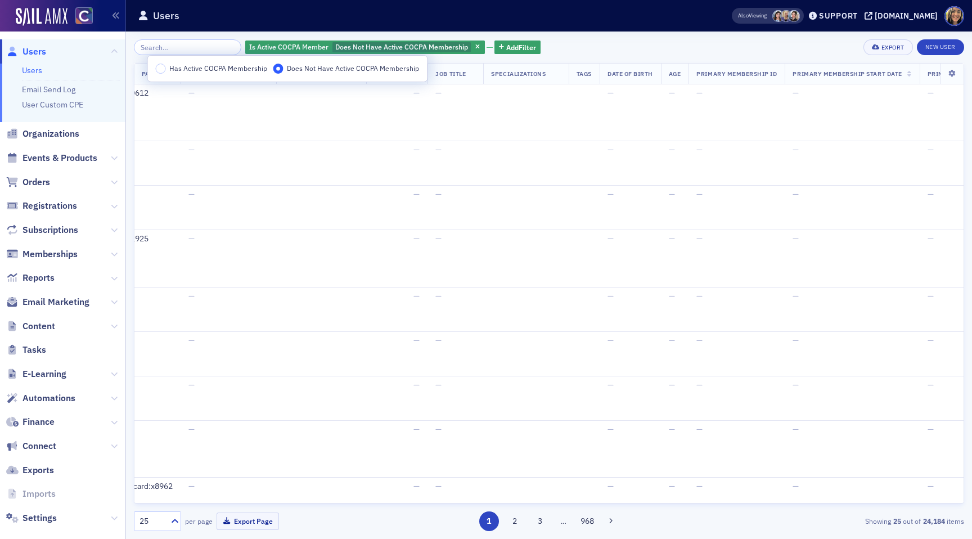
click at [588, 45] on div "Is Active COCPA Member Does Not Have Active COCPA Membership Add Filter Export …" at bounding box center [549, 47] width 830 height 16
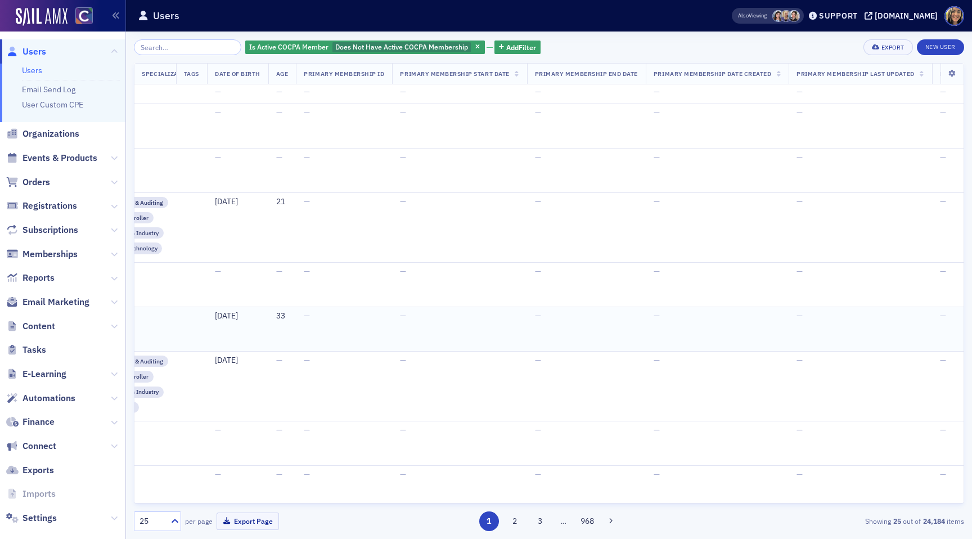
scroll to position [913, 1822]
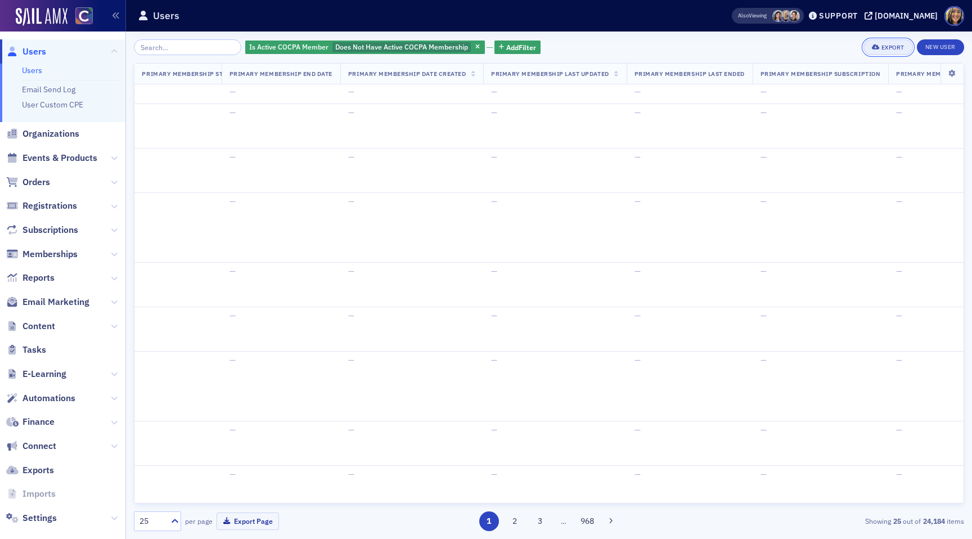
click at [886, 48] on div "Export" at bounding box center [892, 47] width 23 height 6
click at [864, 83] on button "Export All ( 24,184 Users )" at bounding box center [852, 85] width 118 height 18
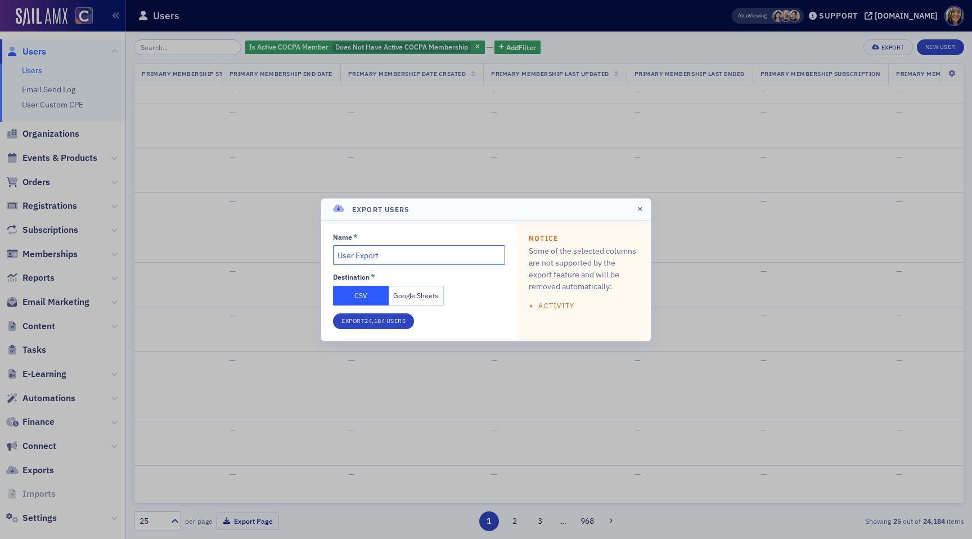
click at [387, 252] on input "User Export" at bounding box center [419, 255] width 172 height 20
click at [334, 258] on input "All Users - Non Member" at bounding box center [419, 255] width 172 height 20
drag, startPoint x: 448, startPoint y: 255, endPoint x: 402, endPoint y: 256, distance: 45.6
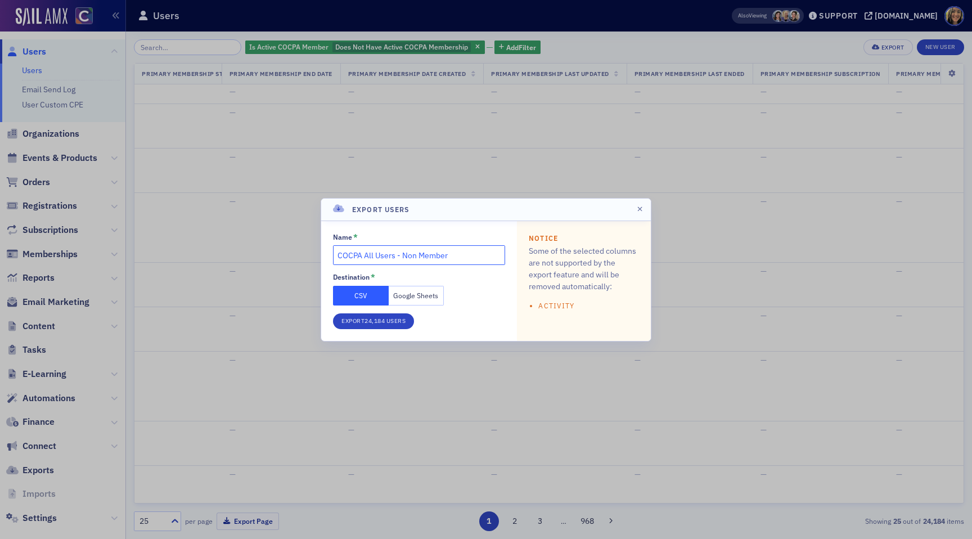
click at [402, 256] on input "COCPA All Users - Non Member" at bounding box center [419, 255] width 172 height 20
type input "COCPA All Users - Members Excluded"
click at [403, 291] on button "Google Sheets" at bounding box center [417, 296] width 56 height 20
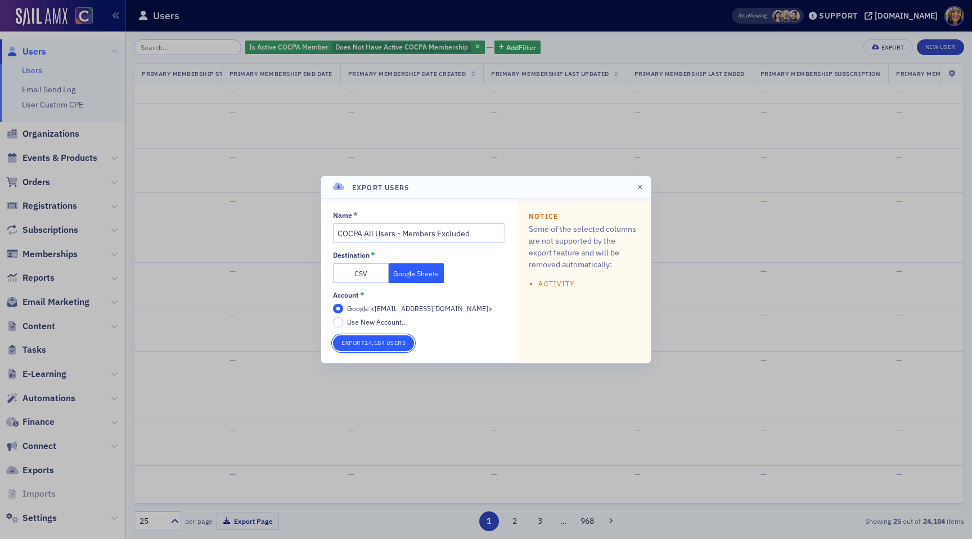
click at [389, 342] on button "Export 24,184 Users" at bounding box center [373, 343] width 81 height 16
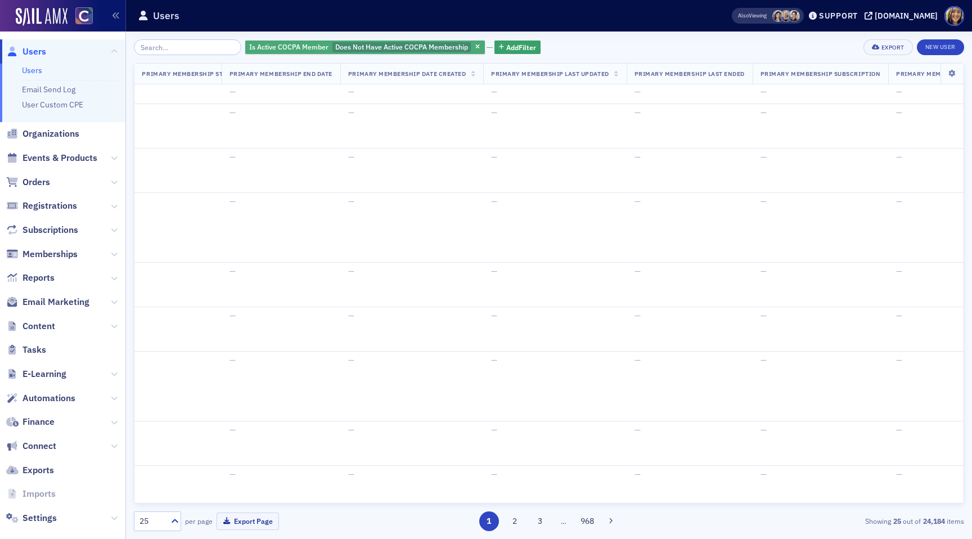
click at [411, 48] on span "Does Not Have Active COCPA Membership" at bounding box center [401, 46] width 133 height 9
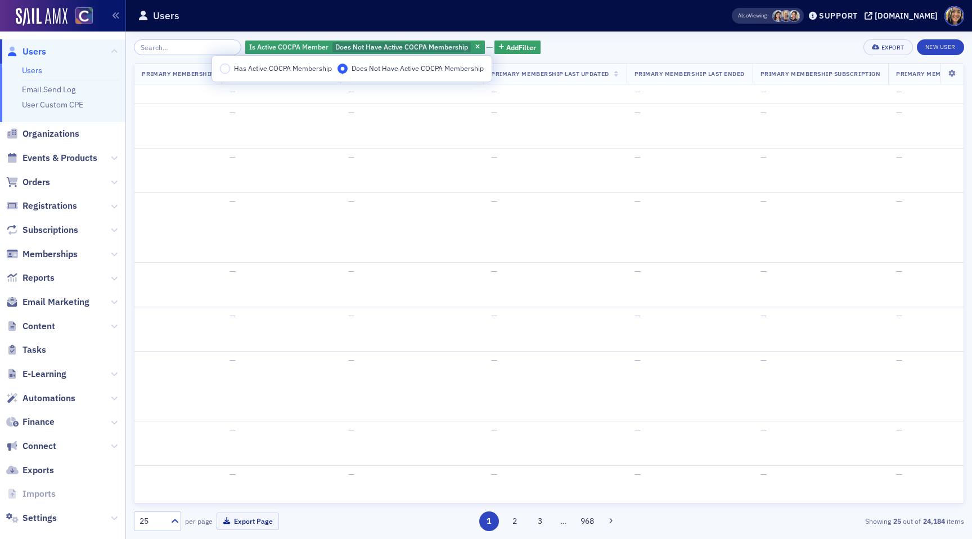
click at [267, 68] on span "Has Active COCPA Membership" at bounding box center [283, 68] width 98 height 9
click at [230, 68] on input "Has Active COCPA Membership" at bounding box center [225, 69] width 10 height 10
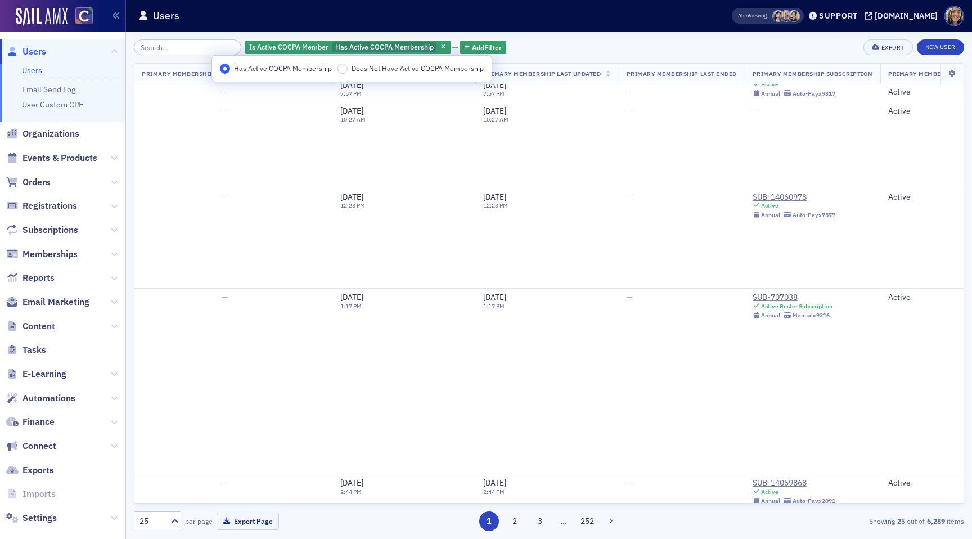
click at [638, 56] on div "Is Active COCPA Member Has Active COCPA Membership Add Filter Export New User N…" at bounding box center [549, 284] width 830 height 491
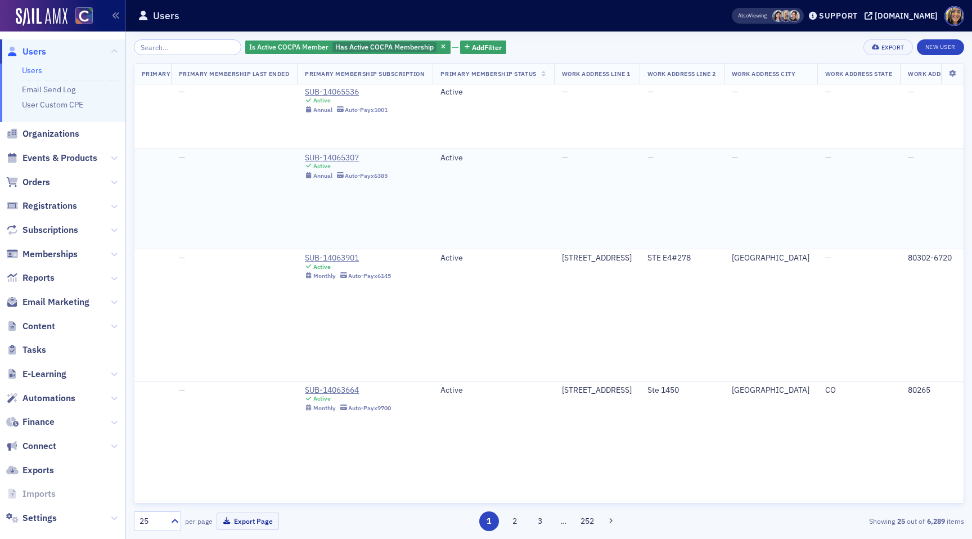
scroll to position [169, 2270]
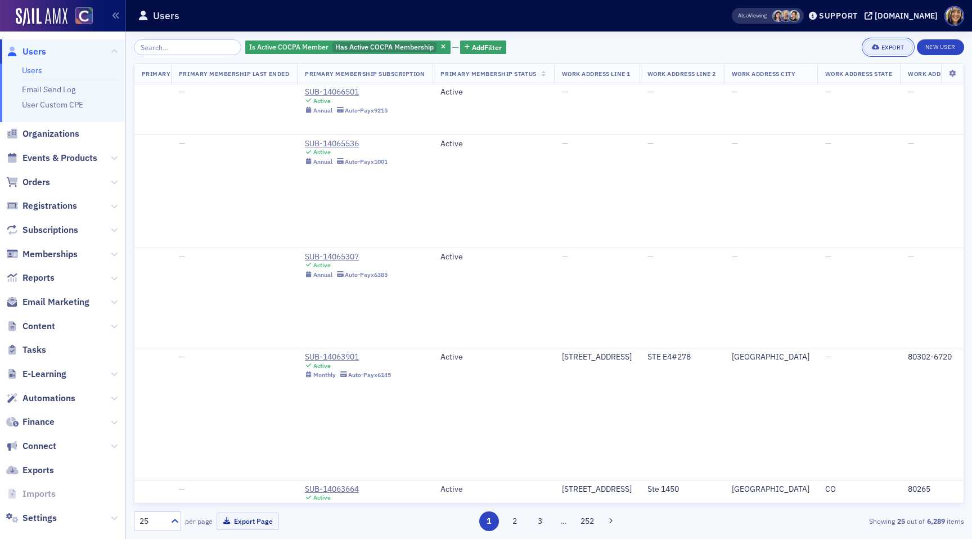
click at [888, 44] on div "Export" at bounding box center [892, 47] width 23 height 6
click at [833, 87] on button "Export All ( 6,289 Users )" at bounding box center [852, 85] width 118 height 18
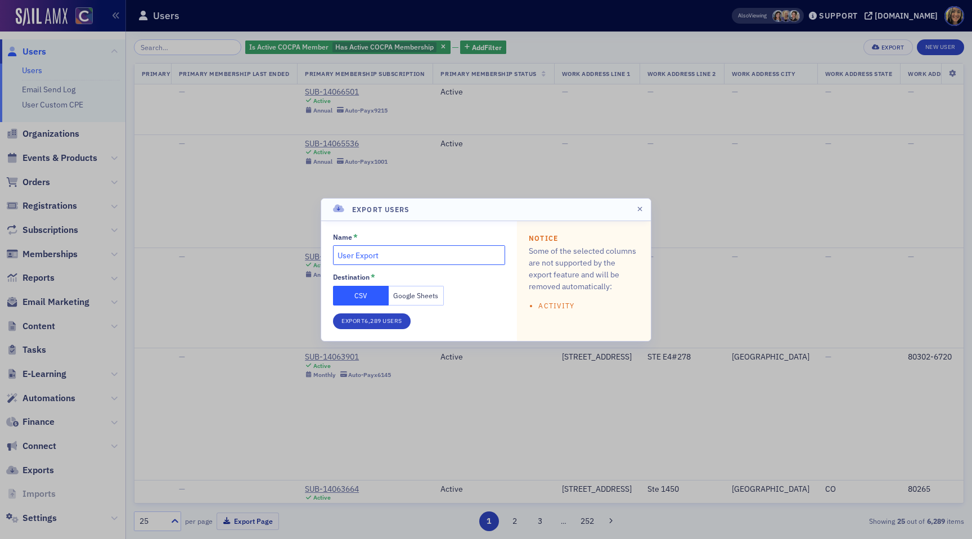
click at [427, 256] on input "User Export" at bounding box center [419, 255] width 172 height 20
type input "A"
type input "COCPA All Members - More Data"
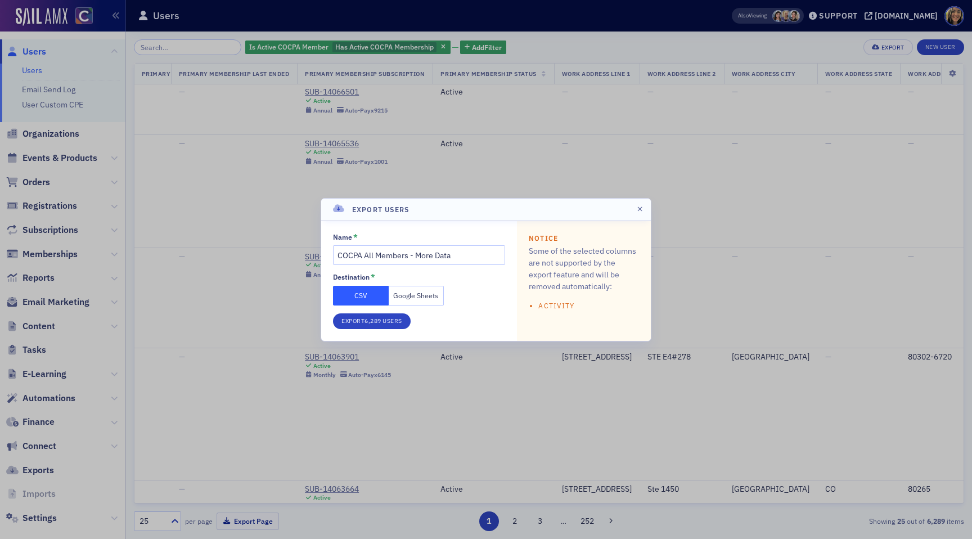
click at [423, 295] on button "Google Sheets" at bounding box center [417, 296] width 56 height 20
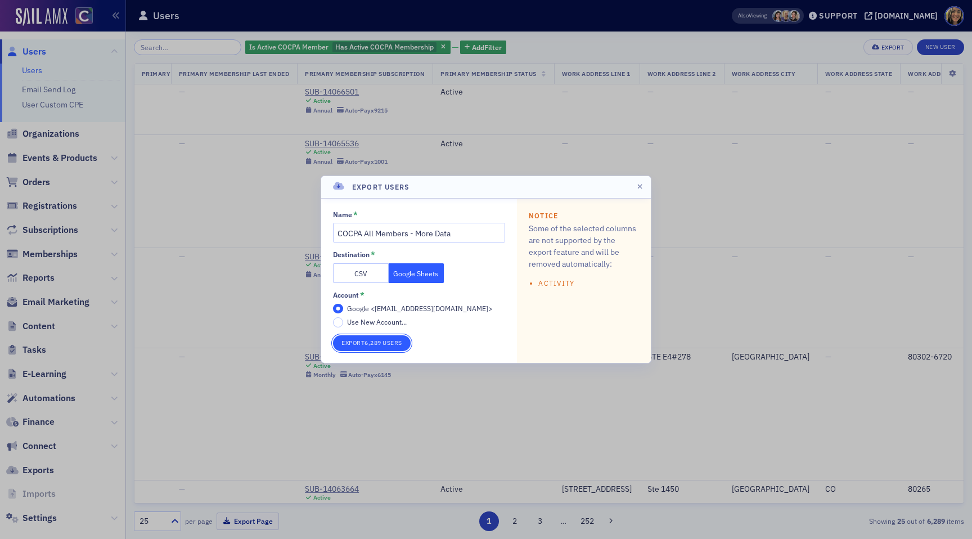
click at [380, 339] on button "Export 6,289 Users" at bounding box center [372, 343] width 78 height 16
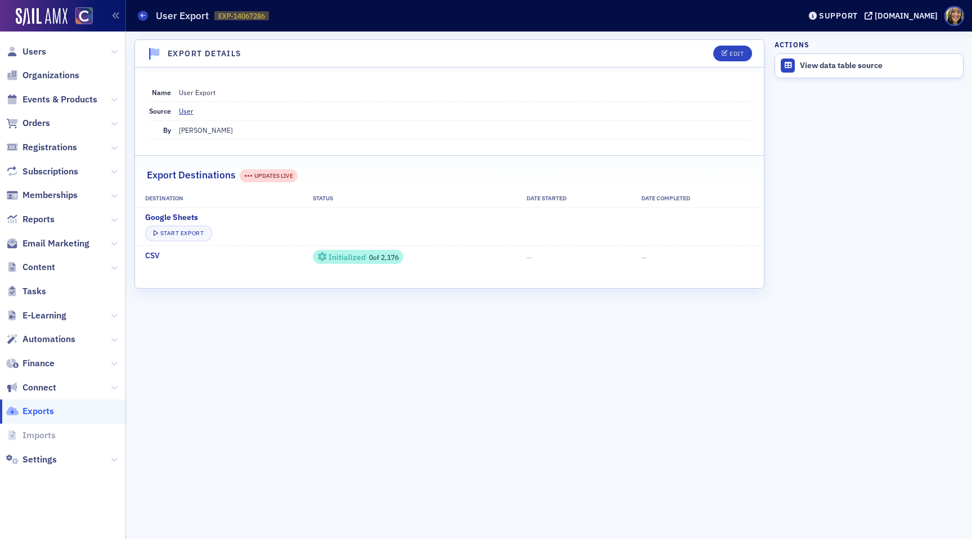
click at [21, 407] on link "Exports" at bounding box center [30, 411] width 48 height 12
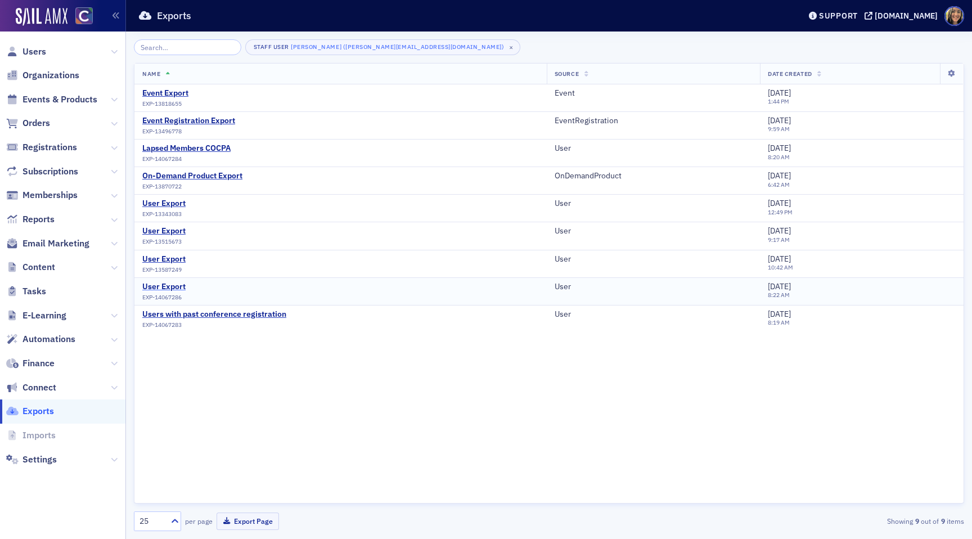
click at [174, 283] on div "User Export" at bounding box center [163, 287] width 43 height 10
click at [152, 316] on div "Users with past conference registration" at bounding box center [214, 314] width 144 height 10
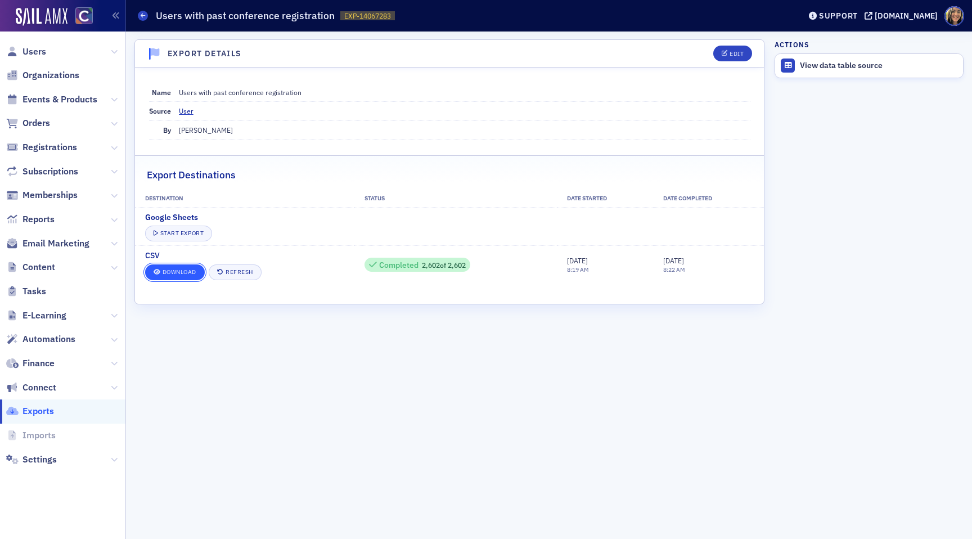
click at [184, 274] on link "Download" at bounding box center [175, 272] width 60 height 16
click at [37, 411] on span "Exports" at bounding box center [37, 411] width 31 height 12
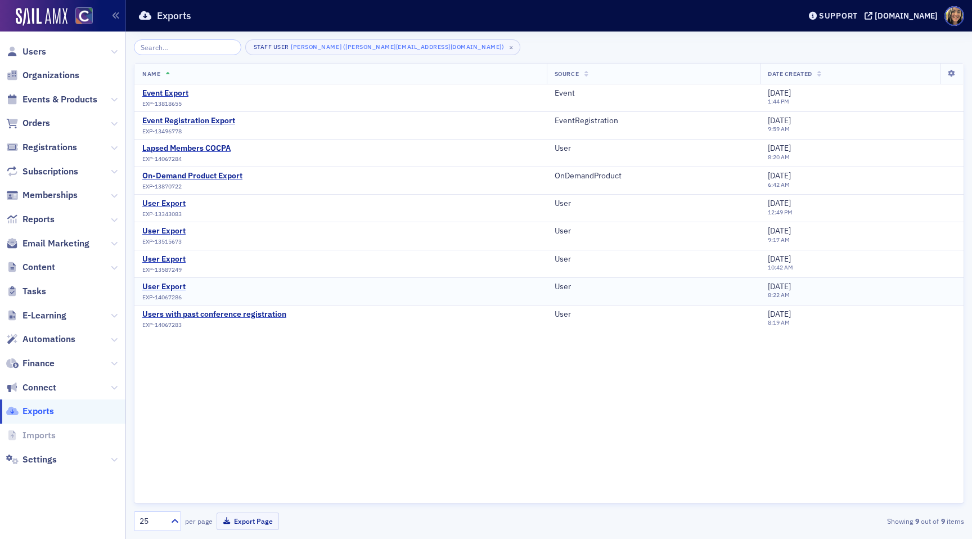
click at [170, 287] on div "User Export" at bounding box center [163, 287] width 43 height 10
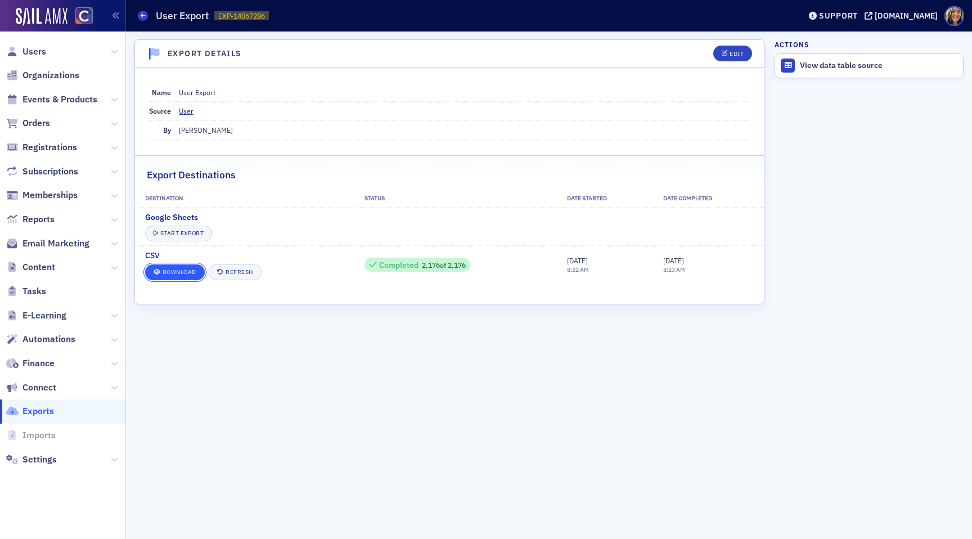
click at [183, 276] on link "Download" at bounding box center [175, 272] width 60 height 16
click at [665, 394] on div "Export Details Edit Name User Export Source User By Lauren Standiford Export De…" at bounding box center [449, 284] width 630 height 491
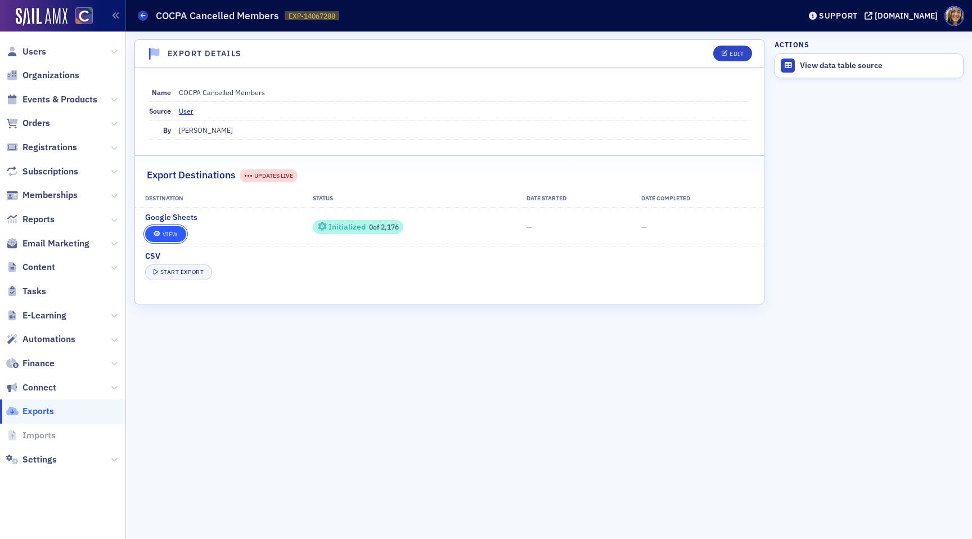
click at [165, 236] on link "View" at bounding box center [165, 234] width 41 height 16
click at [171, 234] on link "View" at bounding box center [165, 234] width 41 height 16
click at [161, 230] on link "View" at bounding box center [165, 234] width 41 height 16
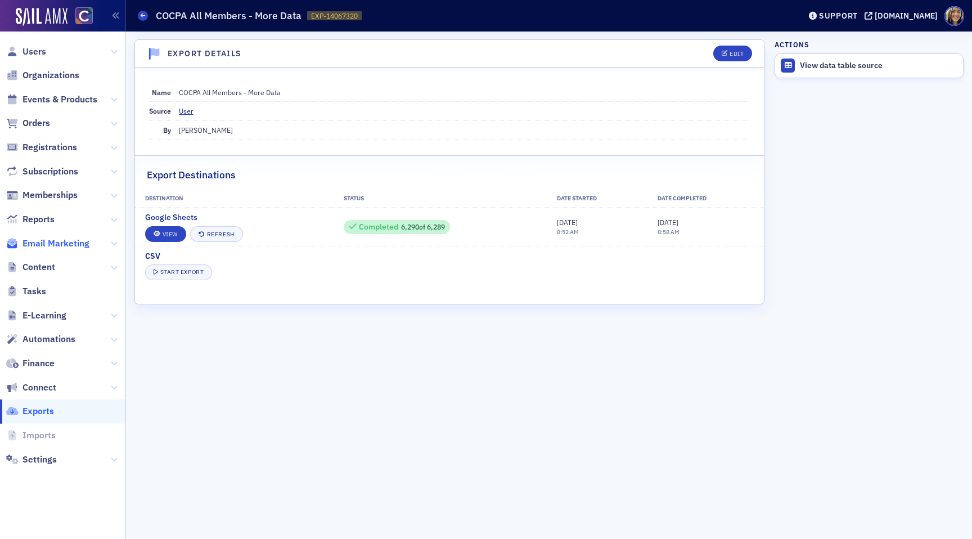
click at [53, 238] on span "Email Marketing" at bounding box center [55, 243] width 67 height 12
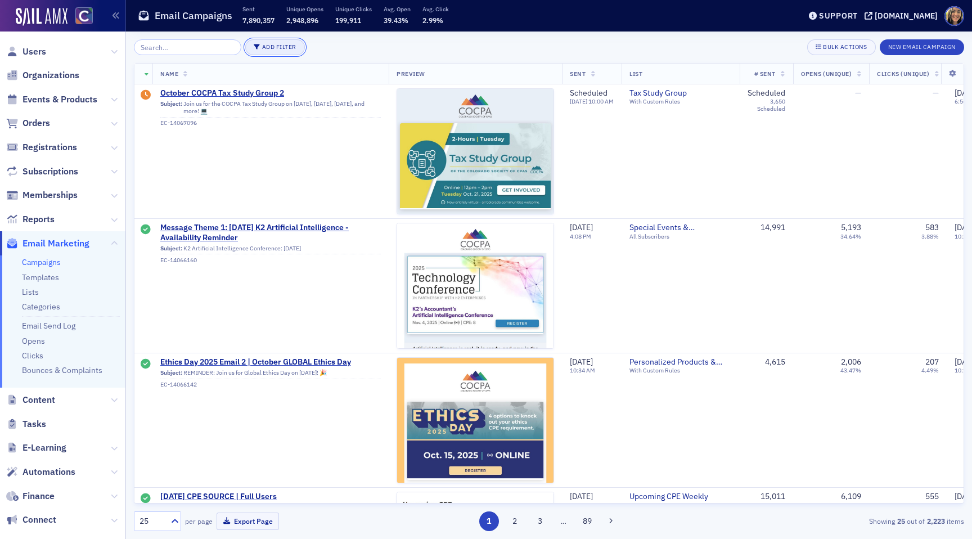
click at [255, 44] on button "Add Filter" at bounding box center [275, 47] width 60 height 16
click at [319, 52] on div "Date Sent" at bounding box center [321, 53] width 42 height 10
select select "9"
select select "2025"
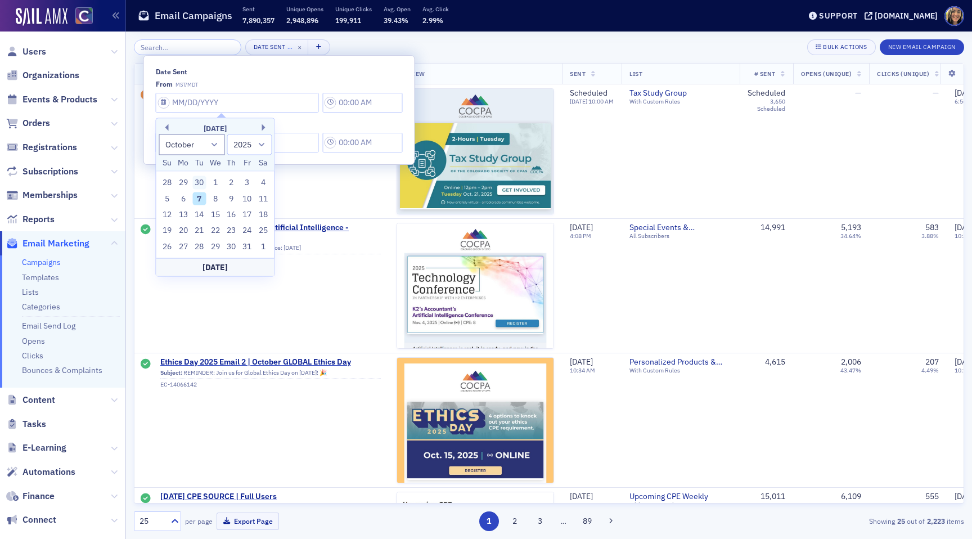
click at [202, 179] on div "30" at bounding box center [198, 182] width 13 height 13
type input "09/30/2025"
type input "11:00 AM"
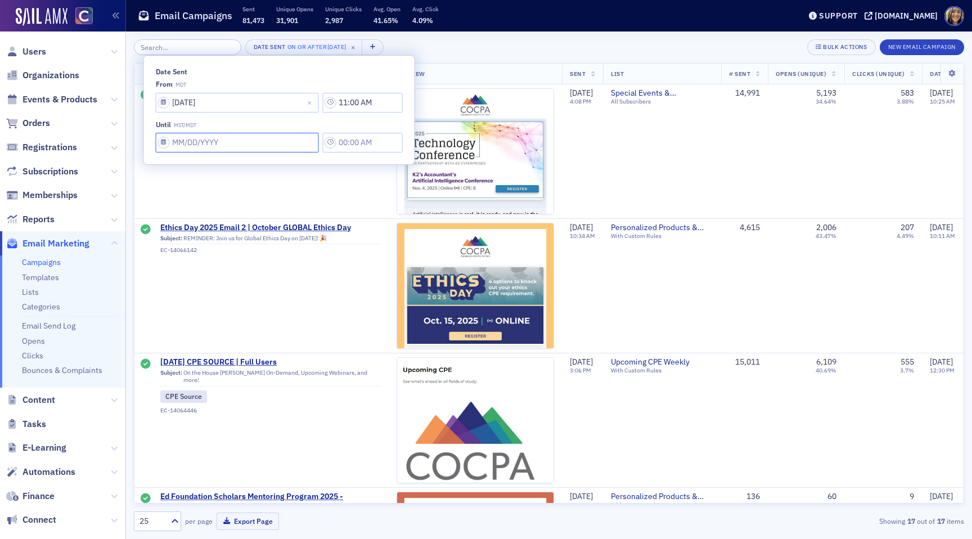
click at [195, 142] on input "Date Sent" at bounding box center [237, 143] width 163 height 20
select select "9"
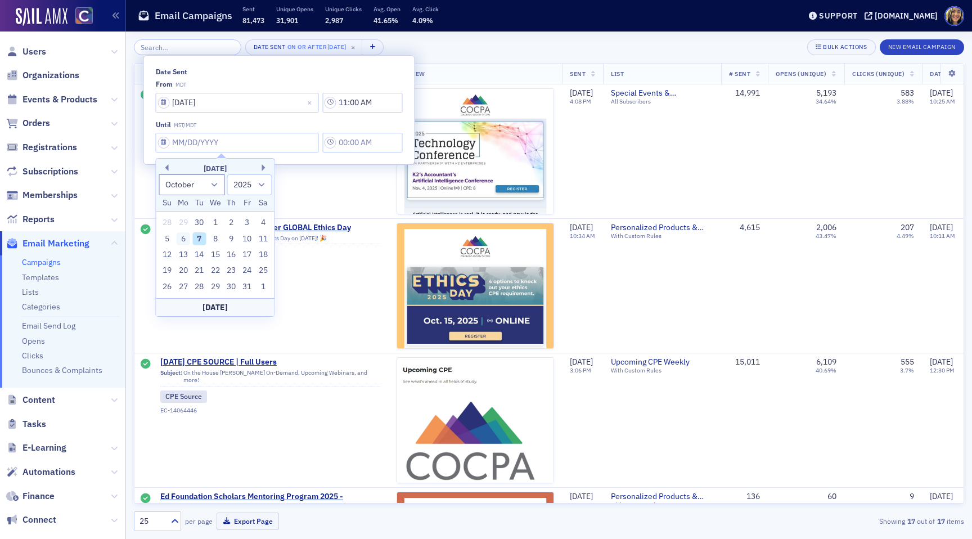
click at [183, 239] on div "6" at bounding box center [183, 238] width 13 height 13
type input "10/06/2025"
type input "11:00 AM"
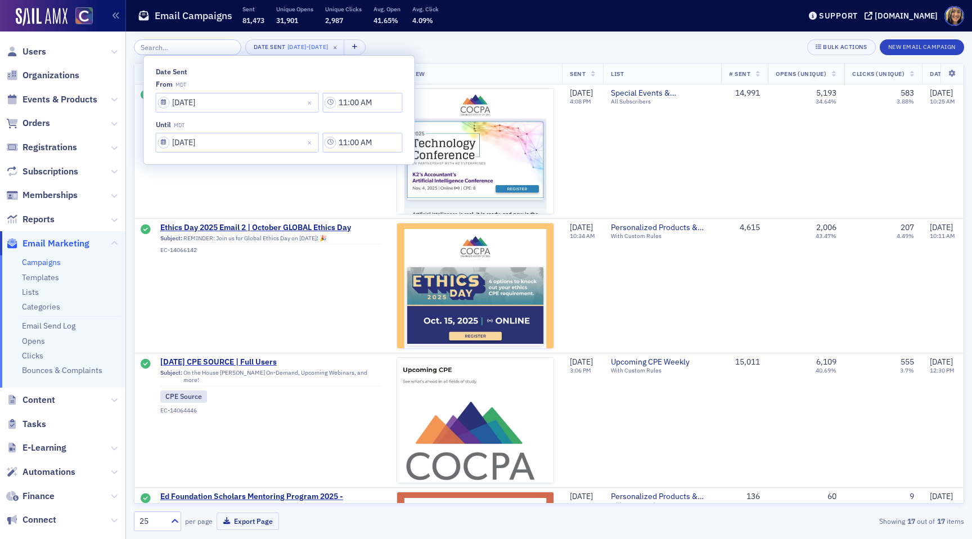
click at [459, 47] on div "Date Sent 9/30/2025 - 10/6/2025 × Bulk Actions New Email Campaign" at bounding box center [549, 47] width 830 height 16
